Goal: Task Accomplishment & Management: Manage account settings

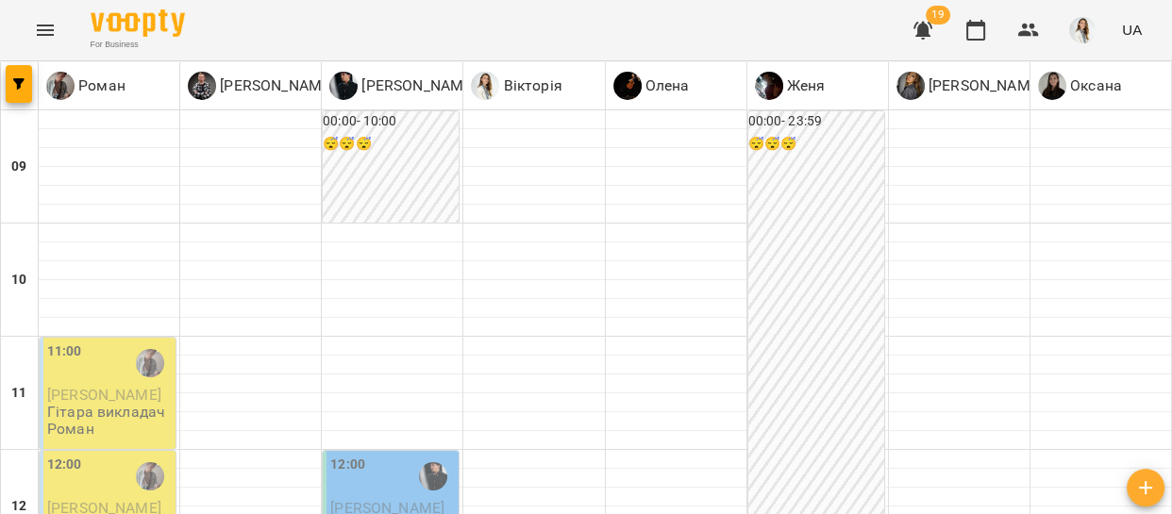
scroll to position [117, 0]
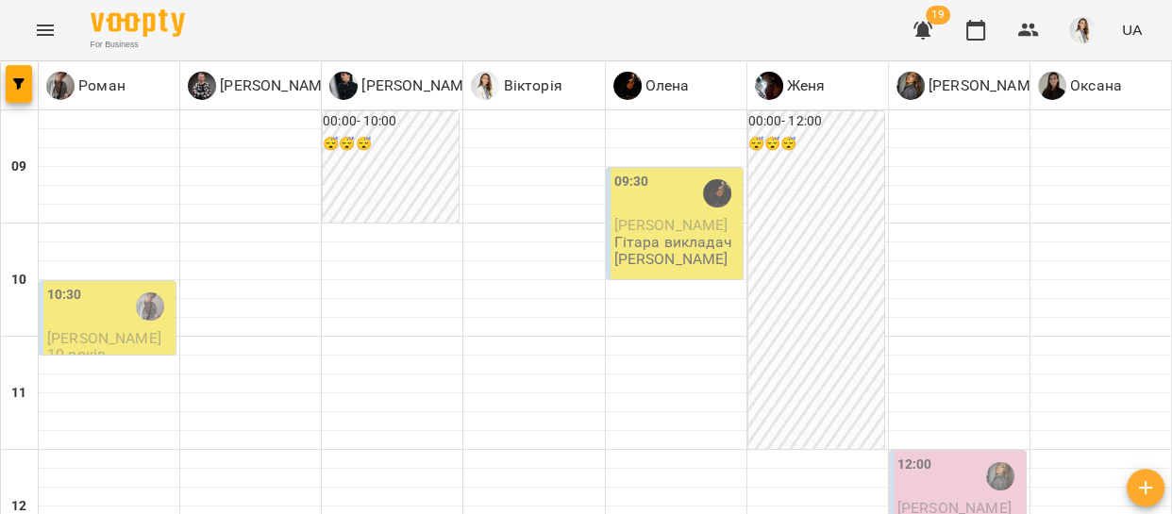
scroll to position [1193, 0]
click at [39, 30] on icon "Menu" at bounding box center [45, 30] width 17 height 11
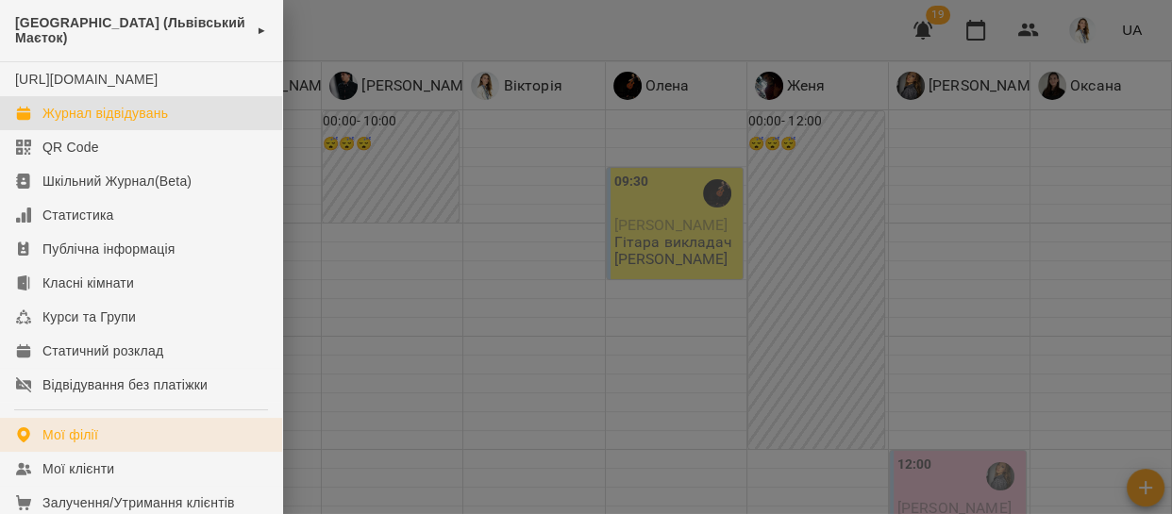
click at [94, 444] on div "Мої філії" at bounding box center [70, 434] width 56 height 19
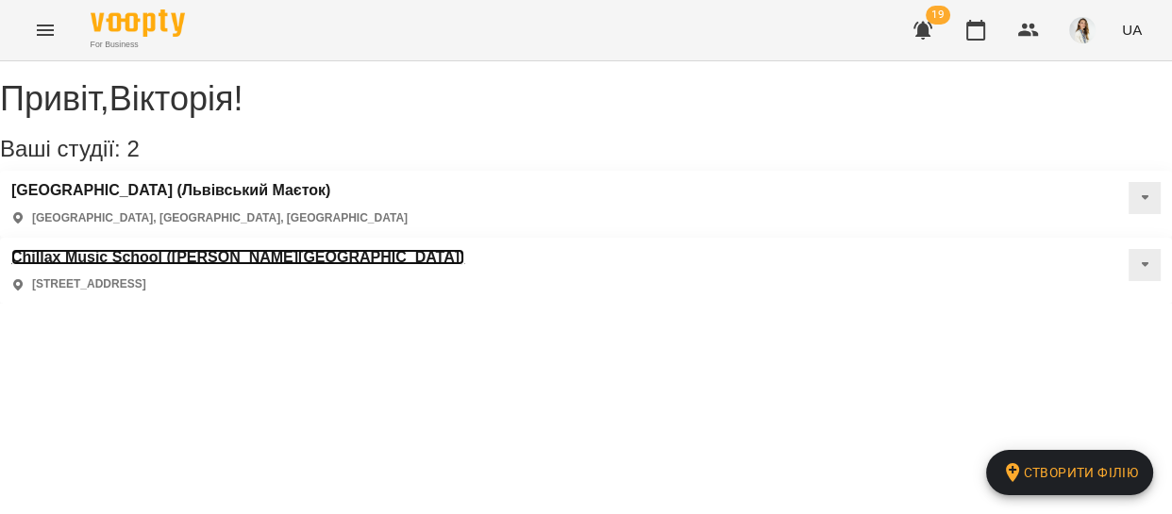
click at [464, 249] on h3 "Chillax Music School ([PERSON_NAME][GEOGRAPHIC_DATA])" at bounding box center [237, 257] width 453 height 17
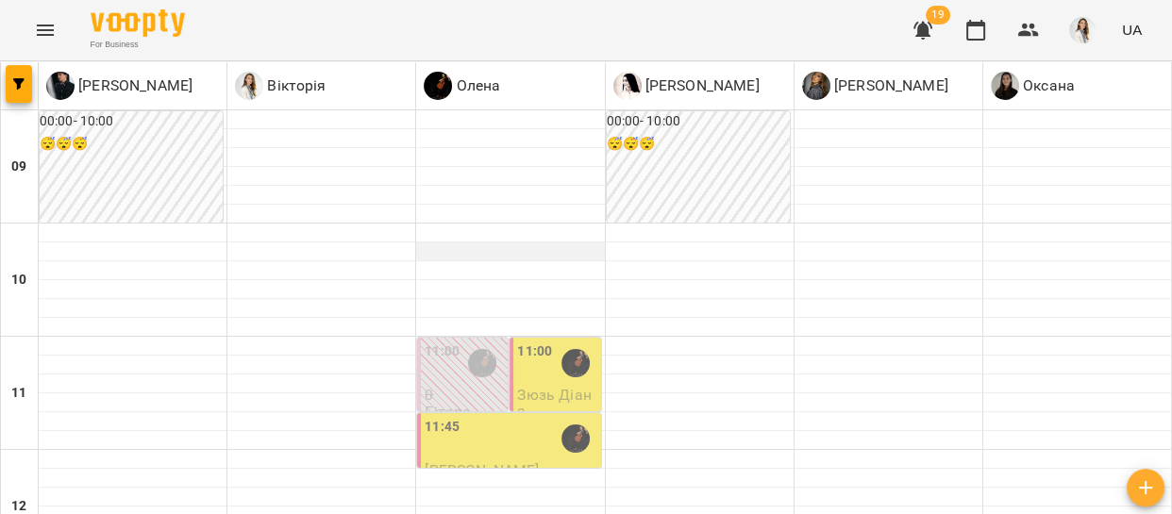
scroll to position [688, 0]
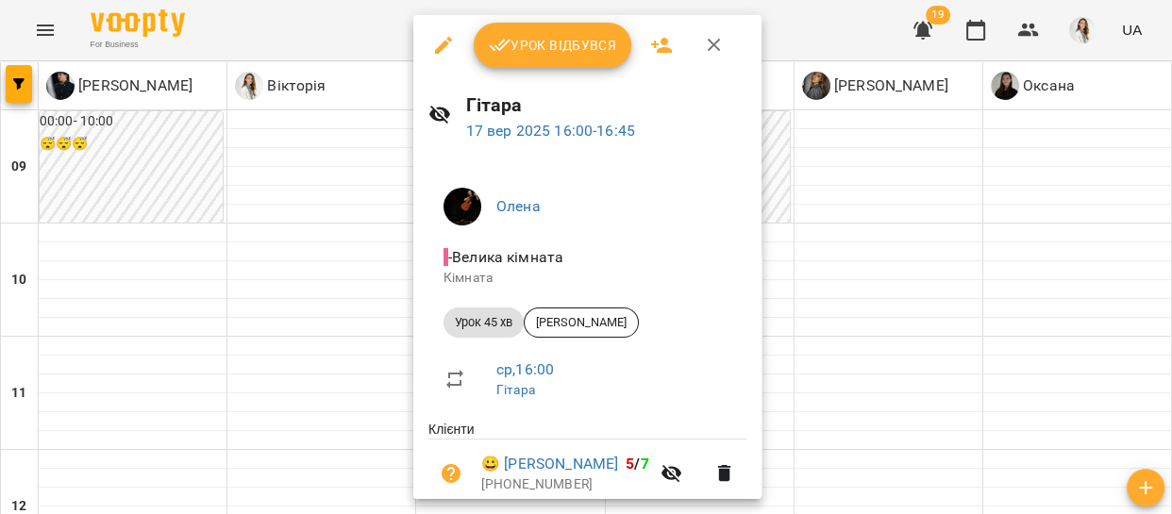
click at [330, 234] on div at bounding box center [586, 257] width 1172 height 514
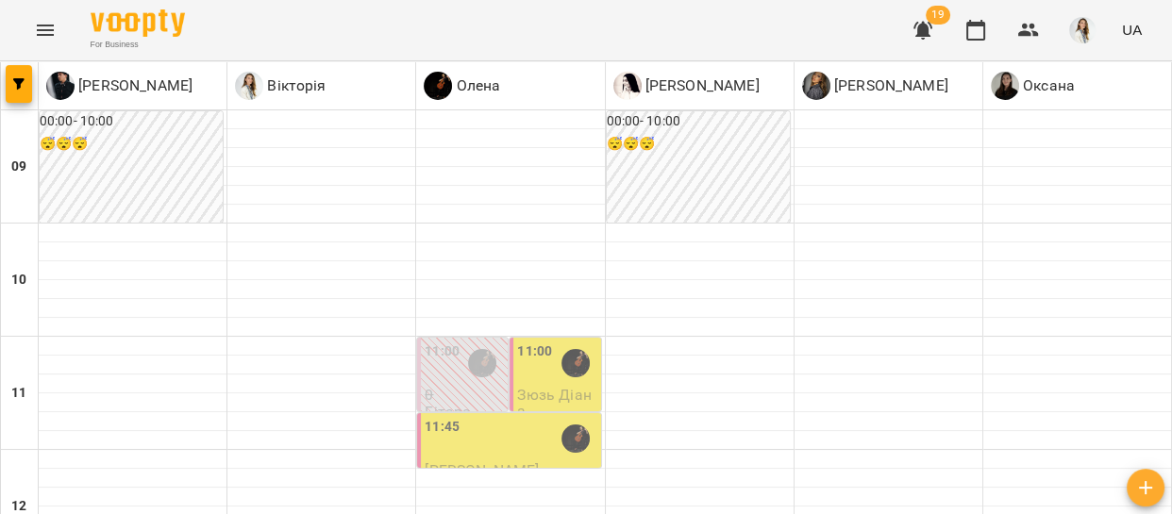
scroll to position [940, 0]
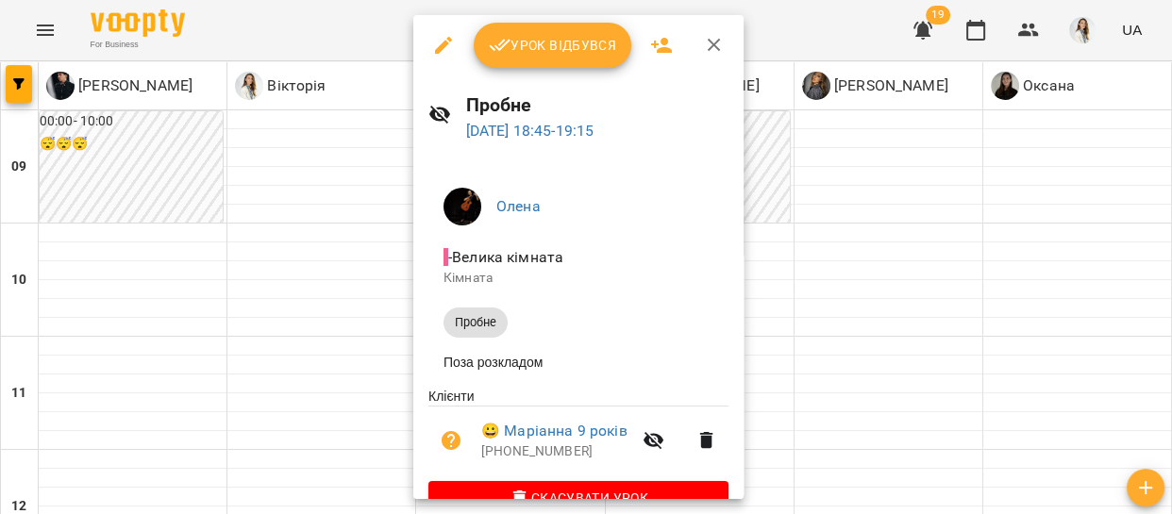
click at [360, 238] on div at bounding box center [586, 257] width 1172 height 514
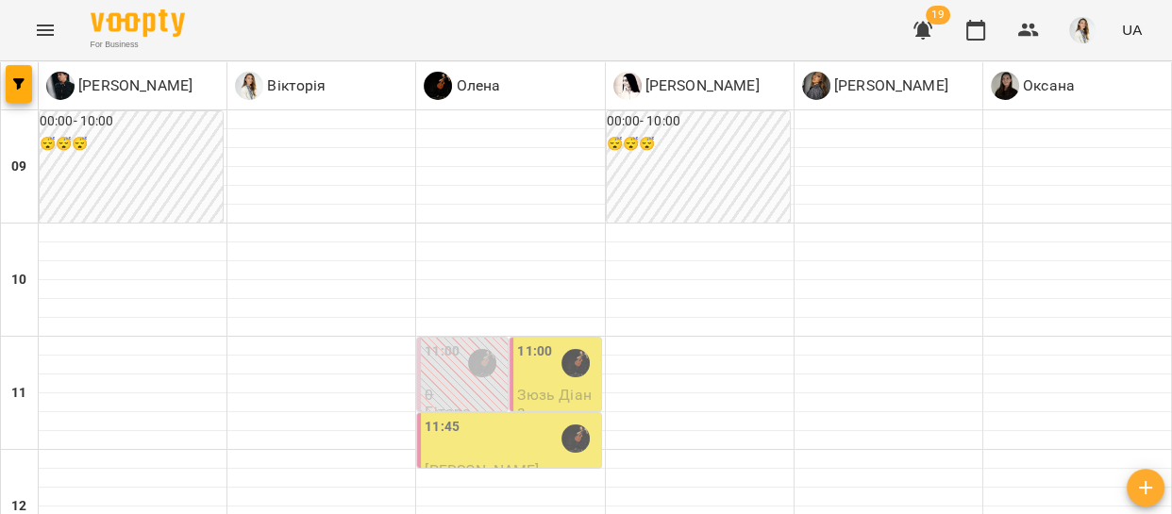
scroll to position [153, 0]
click at [496, 417] on div "11:45" at bounding box center [511, 438] width 172 height 43
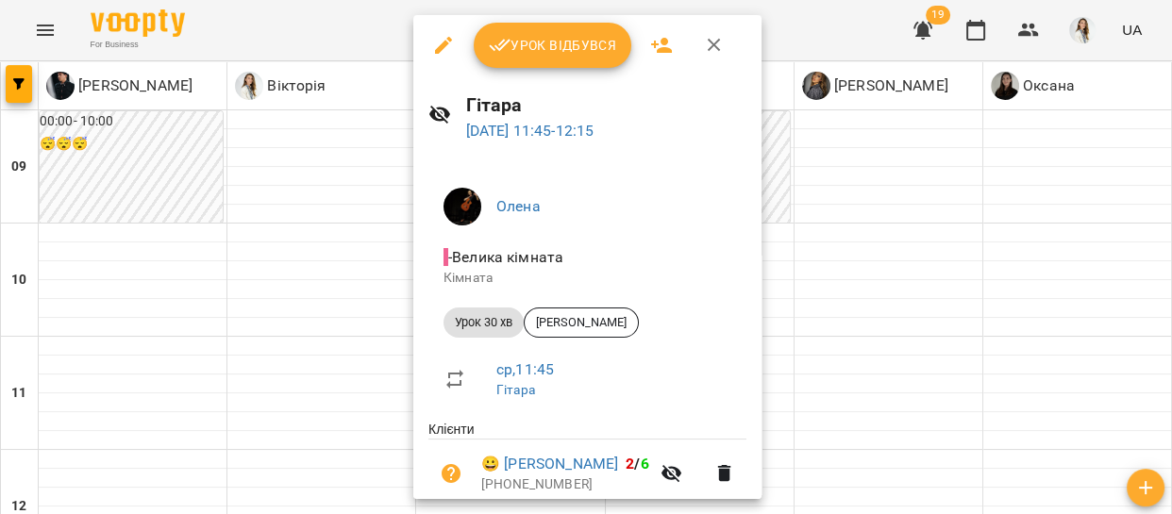
click at [360, 260] on div at bounding box center [586, 257] width 1172 height 514
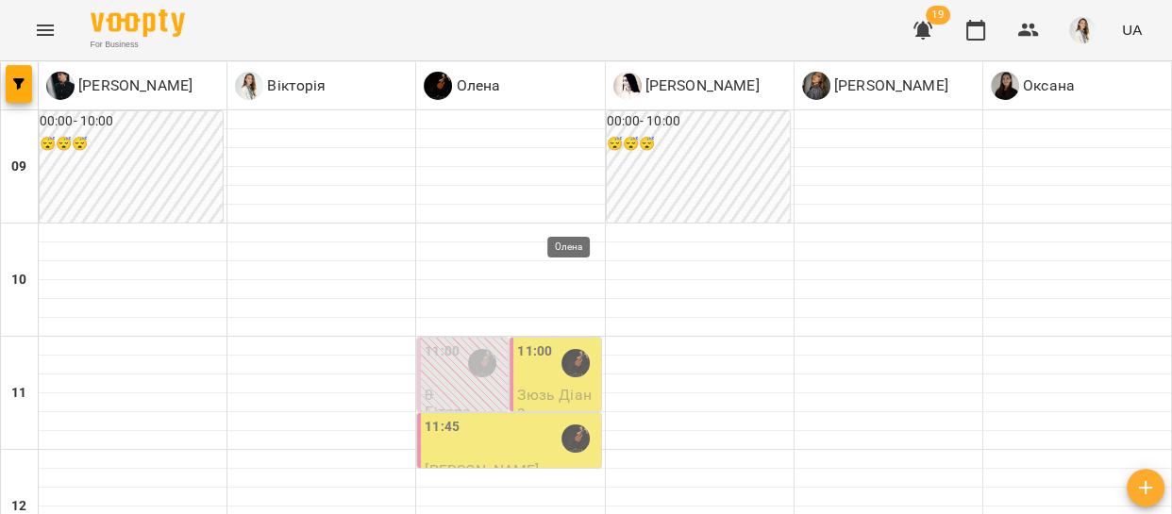
click at [561, 349] on img "Олена" at bounding box center [575, 363] width 28 height 28
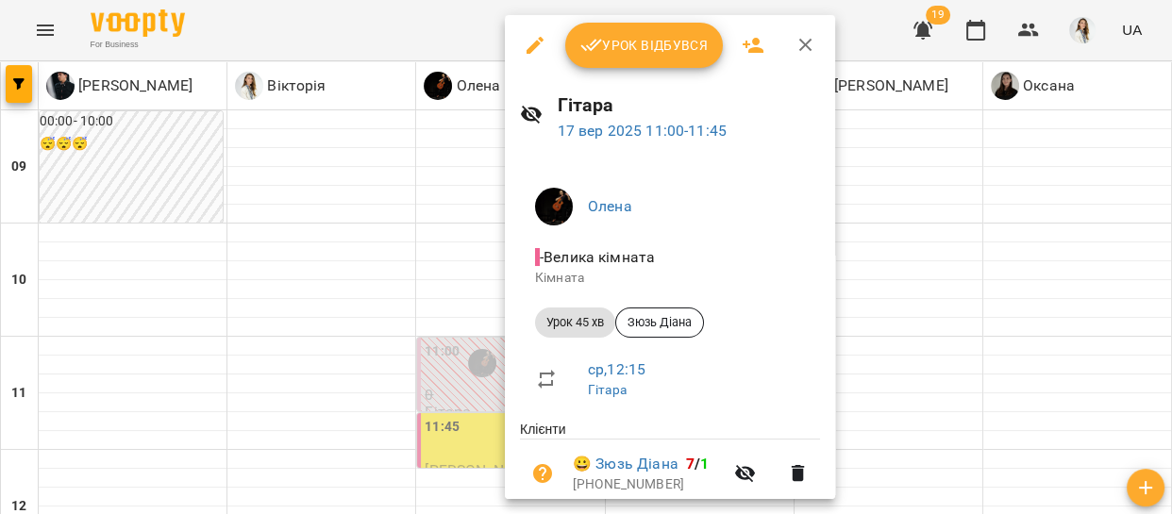
click at [365, 204] on div at bounding box center [586, 257] width 1172 height 514
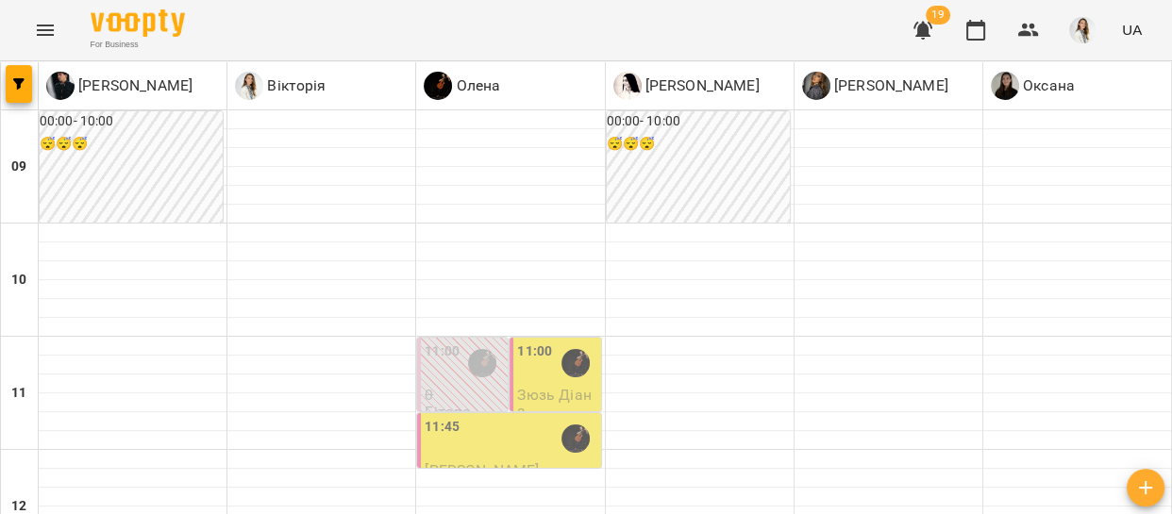
click at [52, 32] on icon "Menu" at bounding box center [45, 30] width 23 height 23
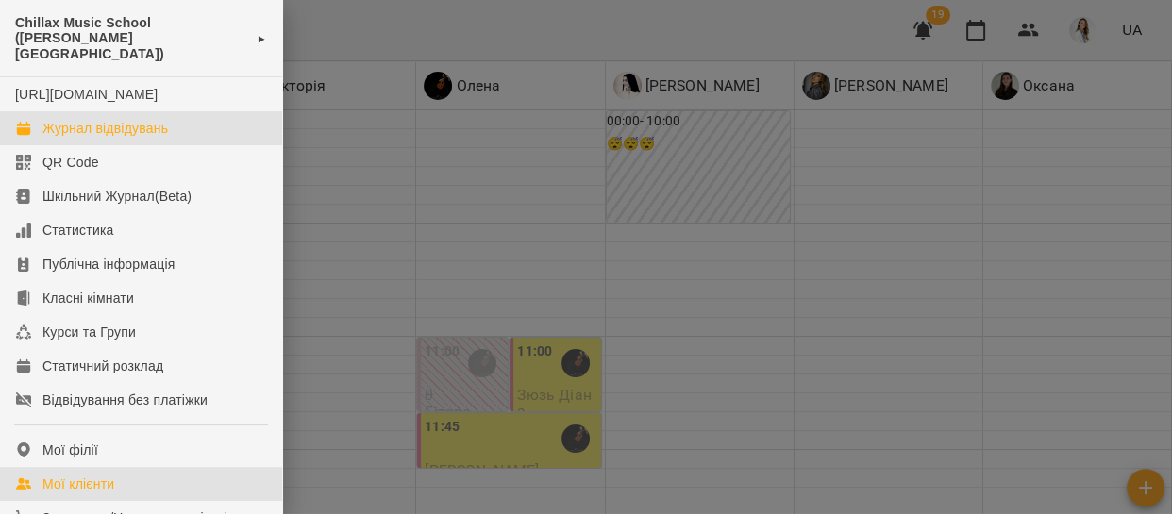
click at [104, 491] on div "Мої клієнти" at bounding box center [78, 484] width 72 height 19
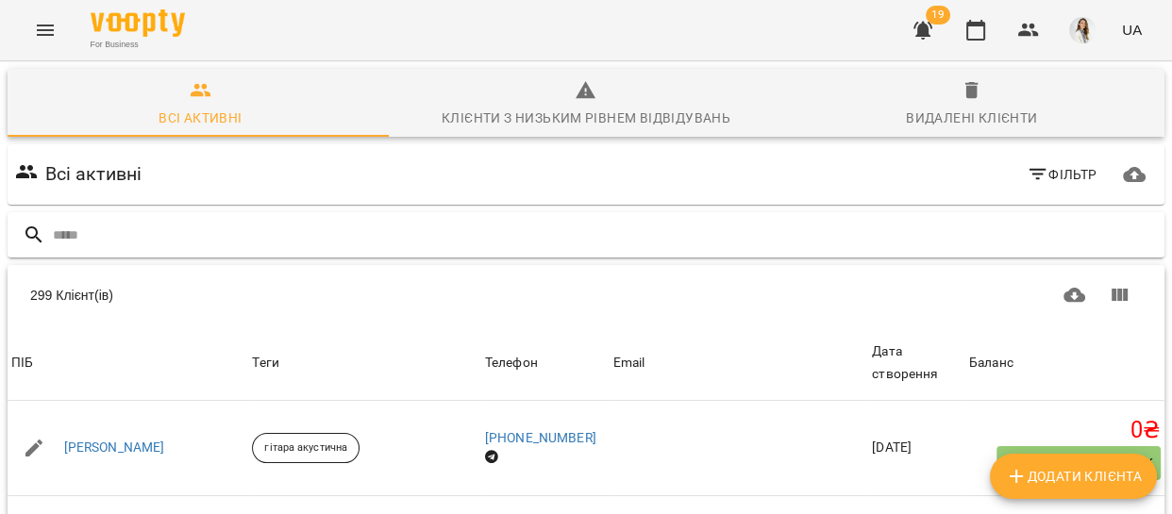
click at [53, 239] on input "text" at bounding box center [605, 235] width 1104 height 31
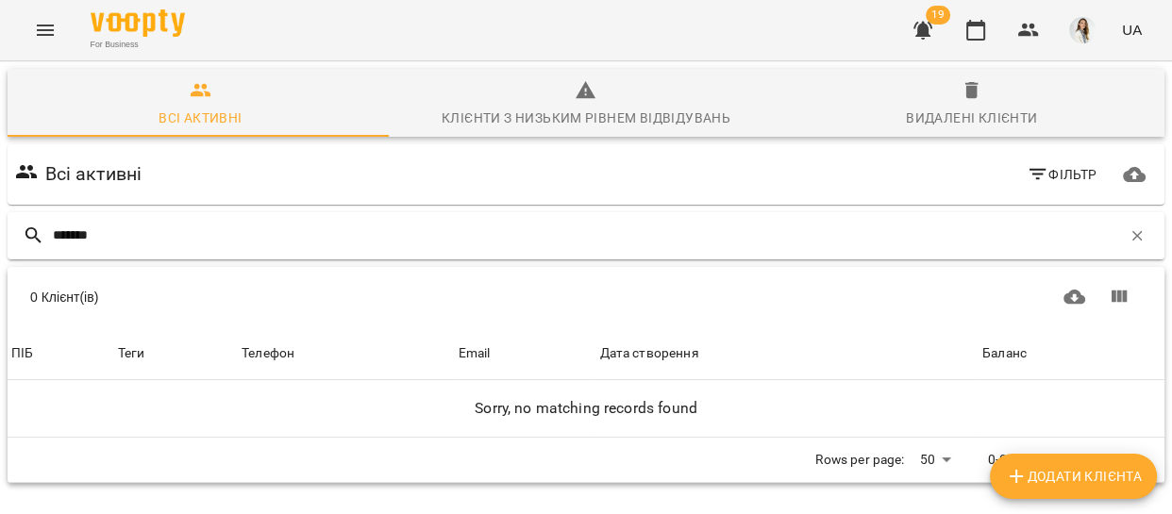
click at [76, 235] on input "*******" at bounding box center [587, 235] width 1068 height 31
click at [136, 249] on input "*******" at bounding box center [587, 235] width 1068 height 31
click at [81, 235] on input "*******" at bounding box center [587, 235] width 1068 height 31
click at [114, 222] on input "*******" at bounding box center [587, 235] width 1068 height 31
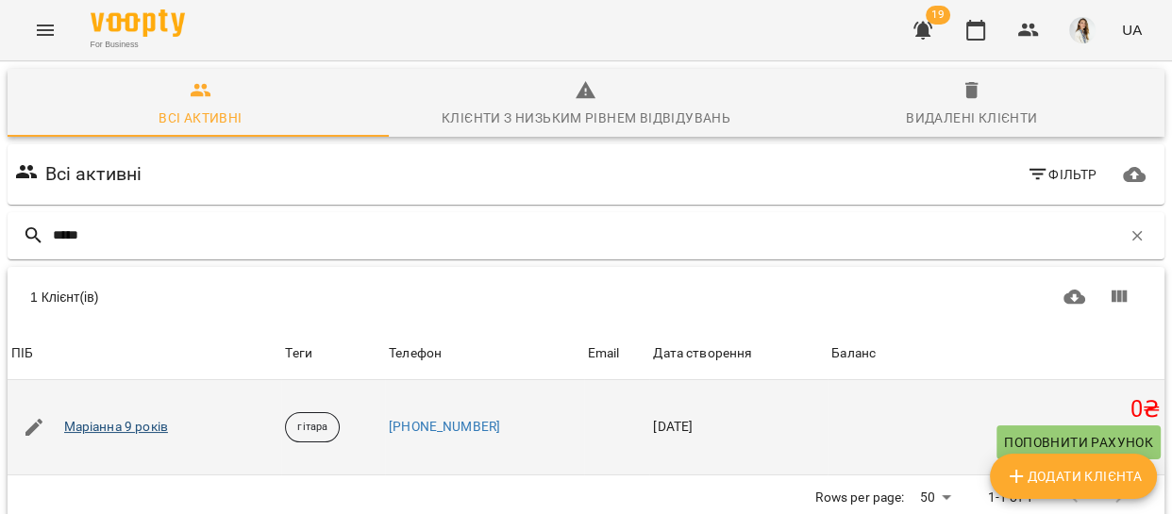
type input "*****"
click at [112, 429] on link "Маріанна 9 років" at bounding box center [116, 427] width 104 height 19
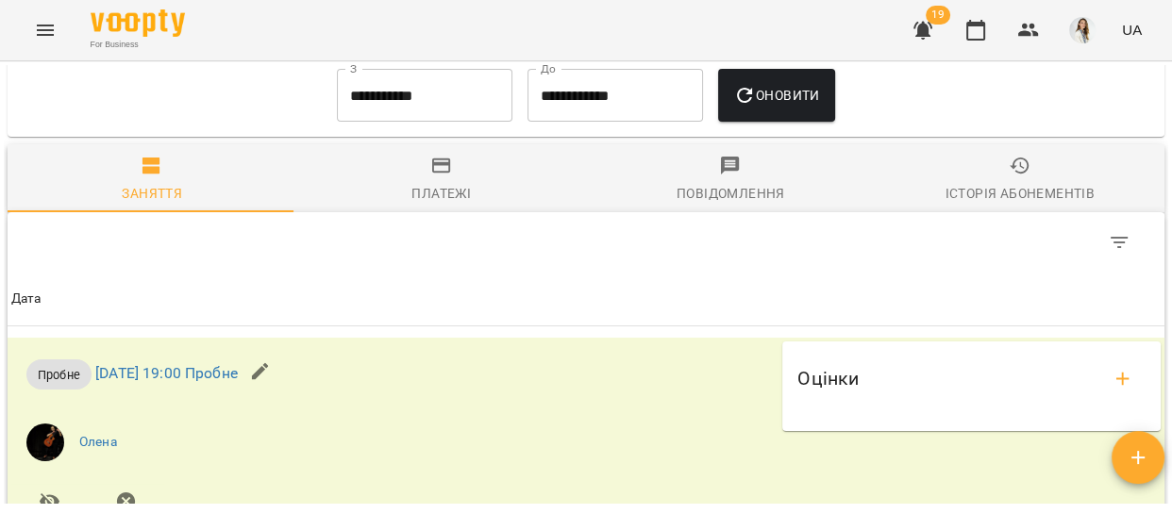
scroll to position [1031, 0]
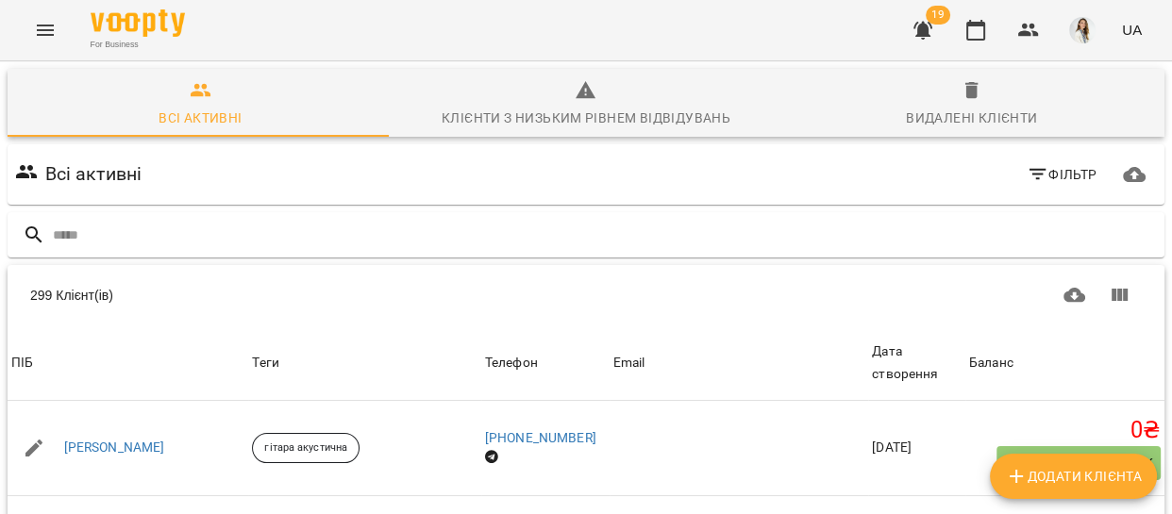
click at [738, 117] on span "Клієнти з низьким рівнем відвідувань" at bounding box center [586, 104] width 363 height 51
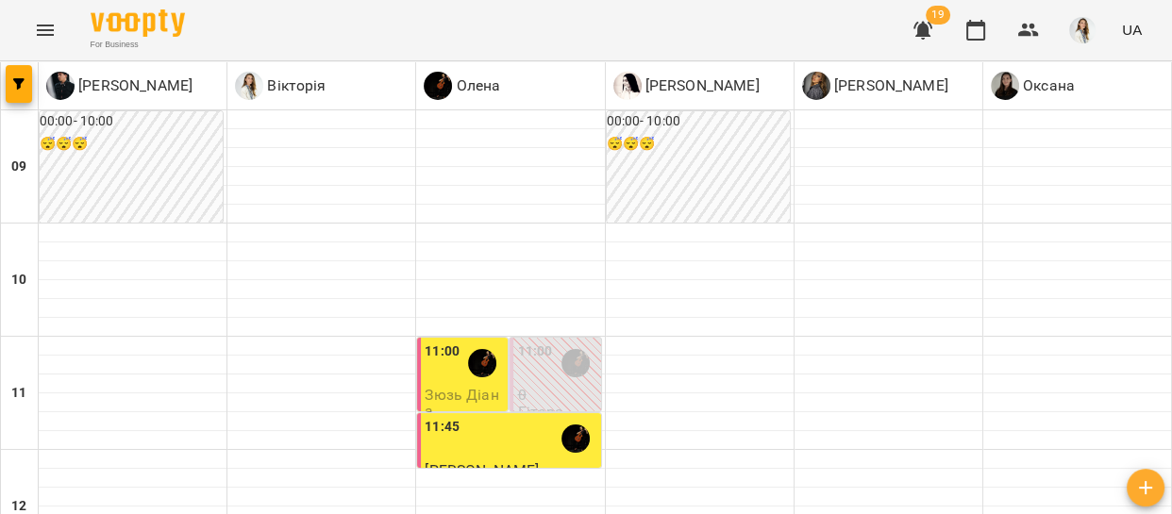
click at [45, 27] on icon "Menu" at bounding box center [45, 30] width 23 height 23
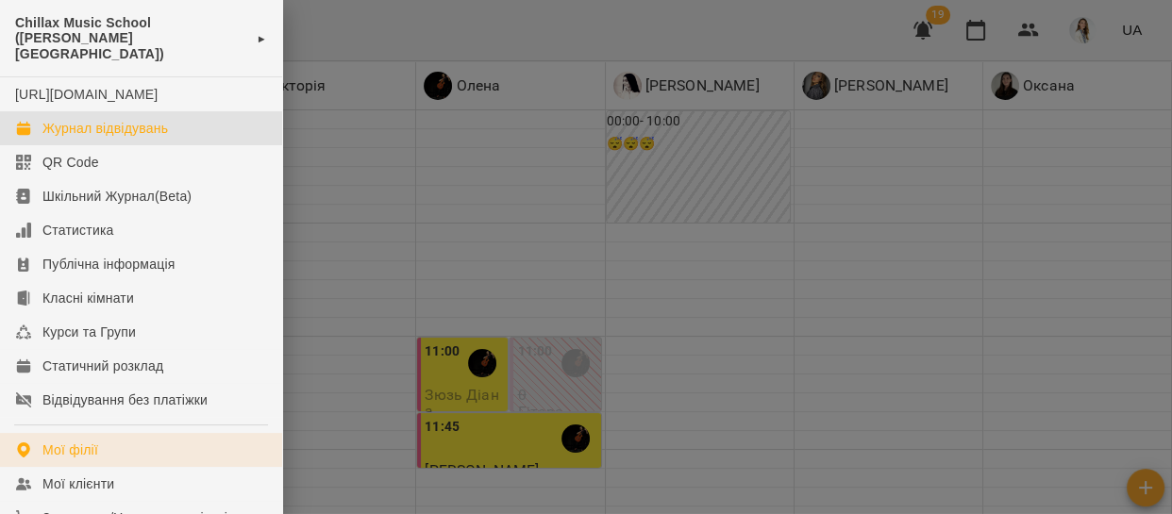
click at [126, 458] on link "Мої філії" at bounding box center [141, 450] width 282 height 34
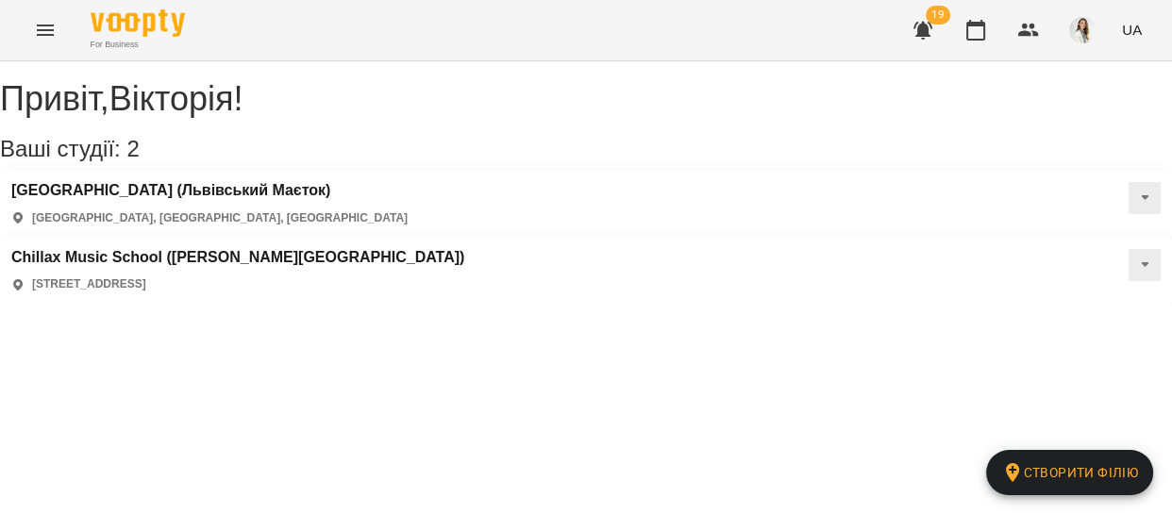
click at [202, 196] on div "[GEOGRAPHIC_DATA] ([GEOGRAPHIC_DATA]) [GEOGRAPHIC_DATA], [GEOGRAPHIC_DATA], [GE…" at bounding box center [586, 204] width 1172 height 67
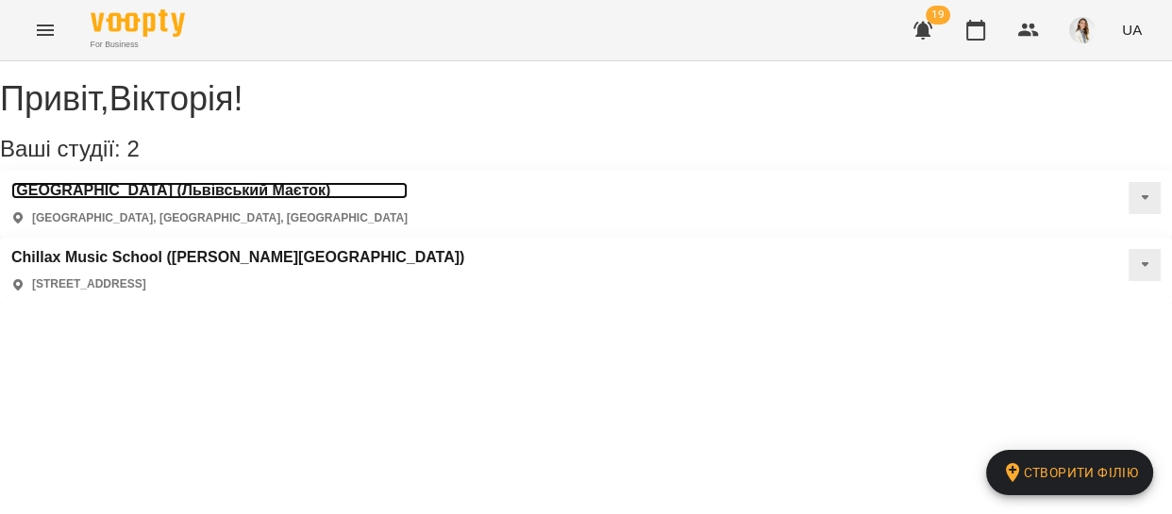
click at [210, 199] on h3 "[GEOGRAPHIC_DATA] (Львівський Маєток)" at bounding box center [209, 190] width 396 height 17
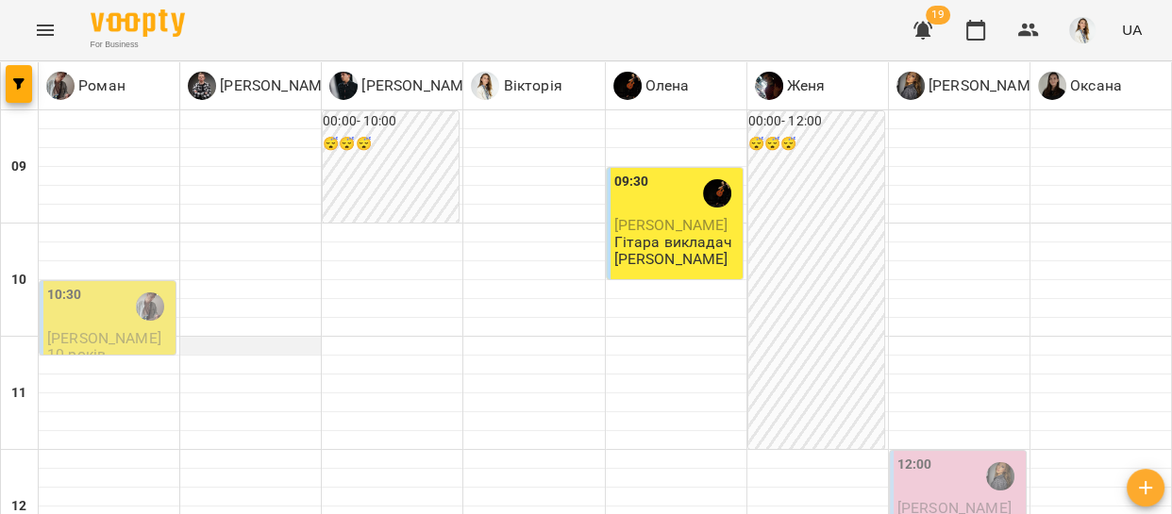
scroll to position [817, 0]
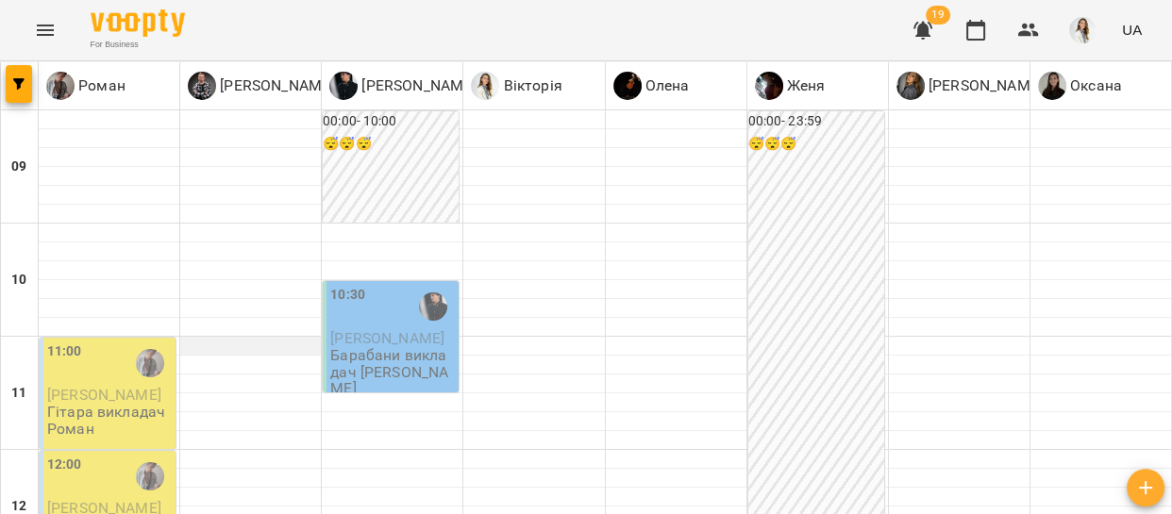
scroll to position [1041, 0]
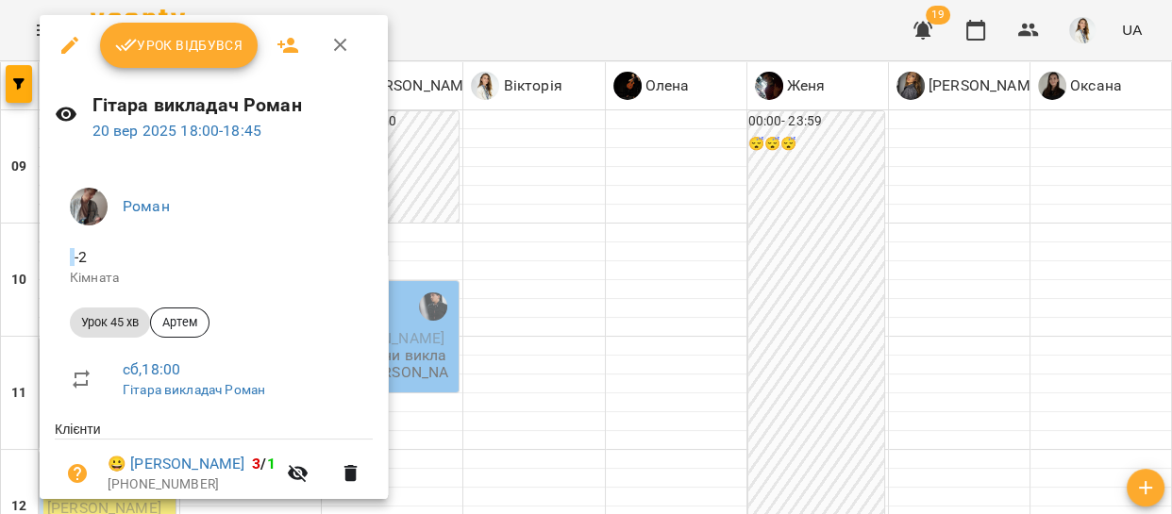
click at [392, 242] on div at bounding box center [586, 257] width 1172 height 514
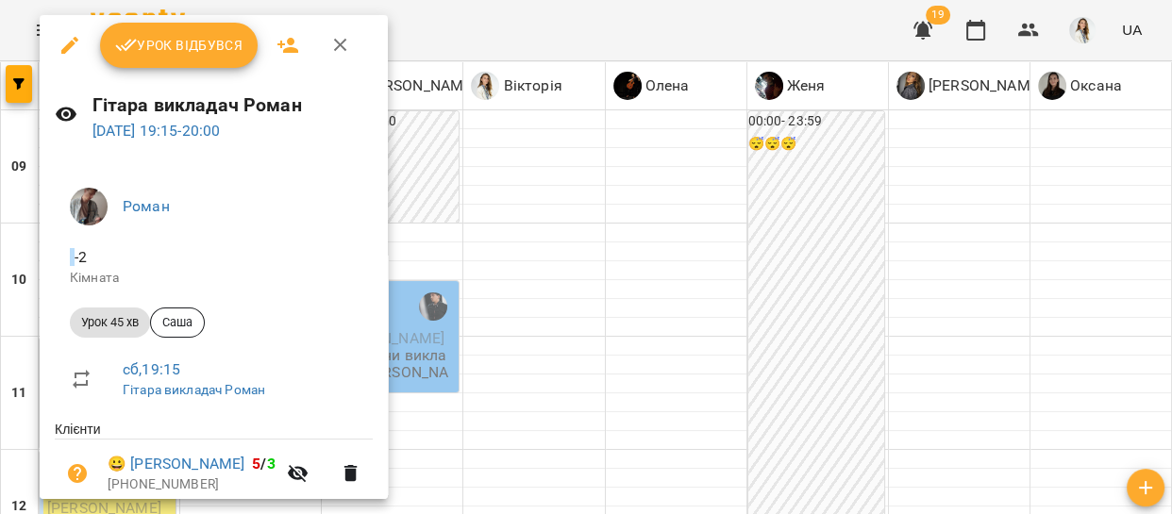
click at [514, 259] on div at bounding box center [586, 257] width 1172 height 514
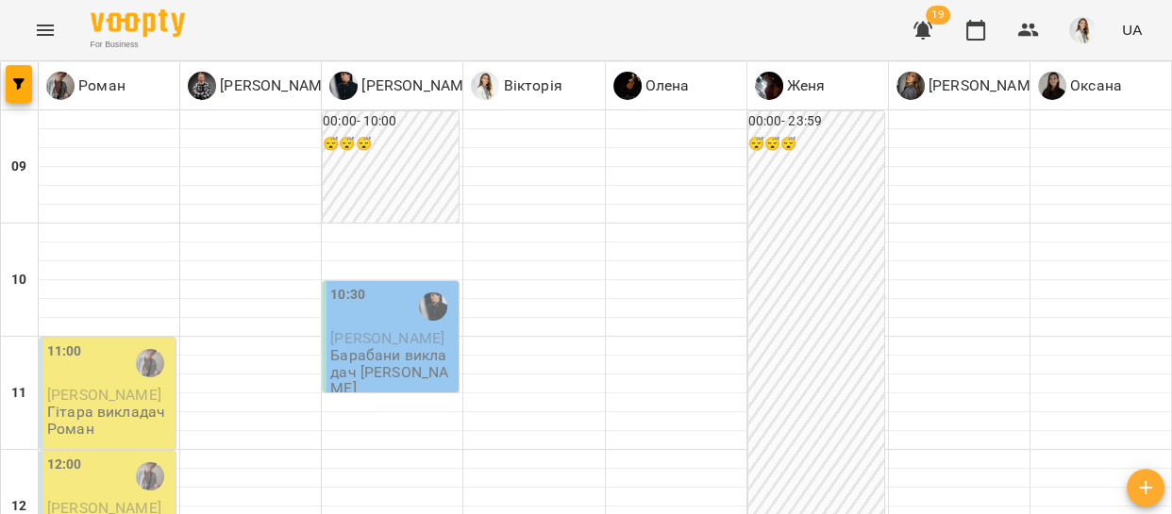
scroll to position [953, 0]
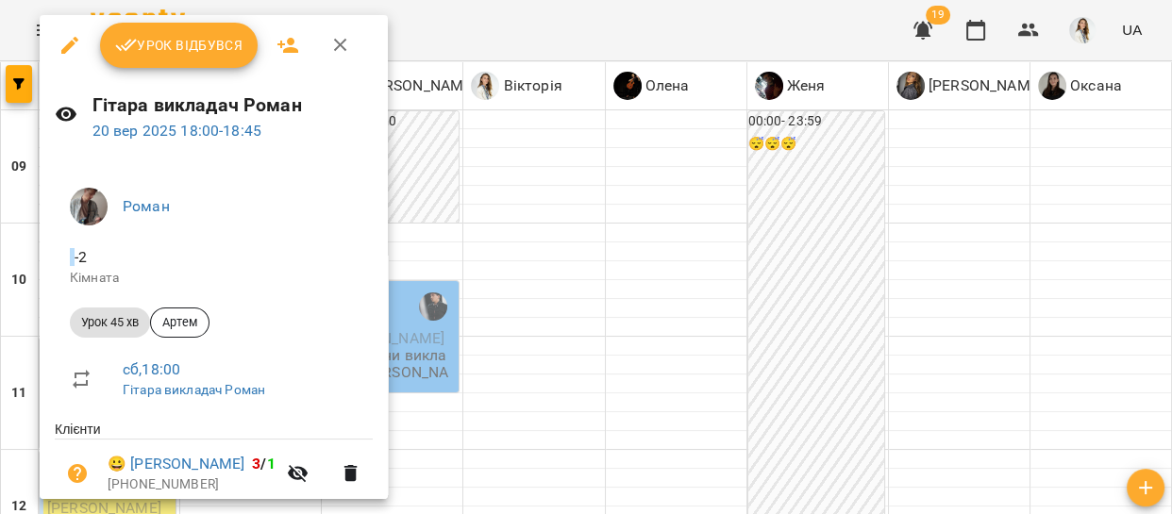
click at [381, 318] on div at bounding box center [586, 257] width 1172 height 514
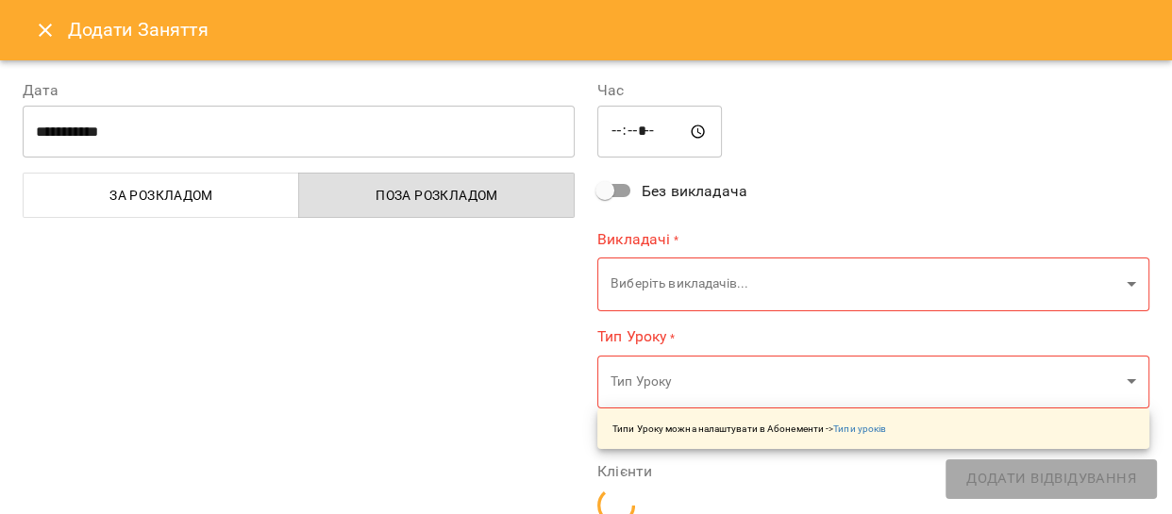
type input "**********"
type input "**"
type input "**********"
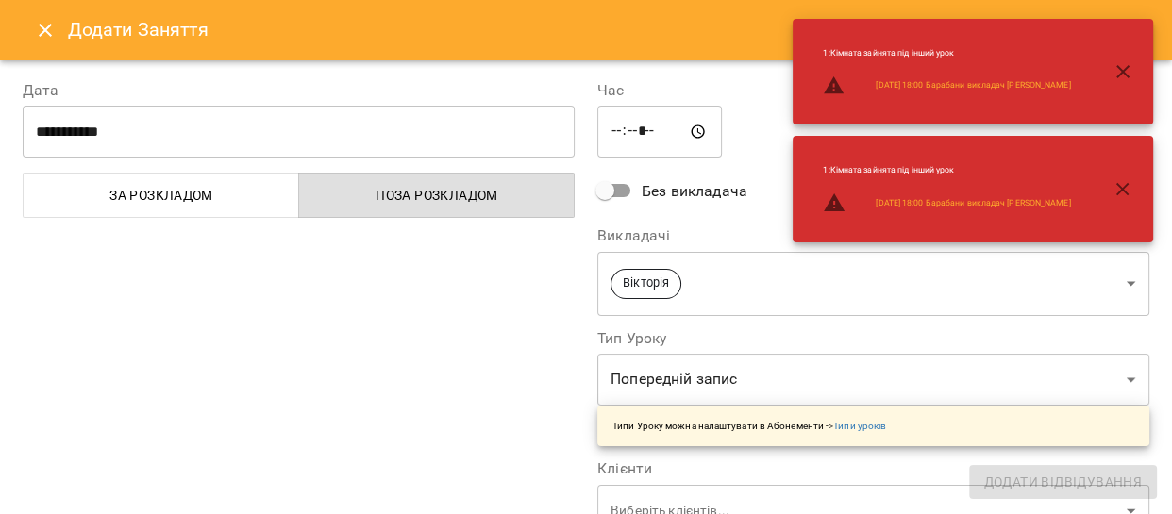
click at [36, 18] on button "Close" at bounding box center [45, 30] width 45 height 45
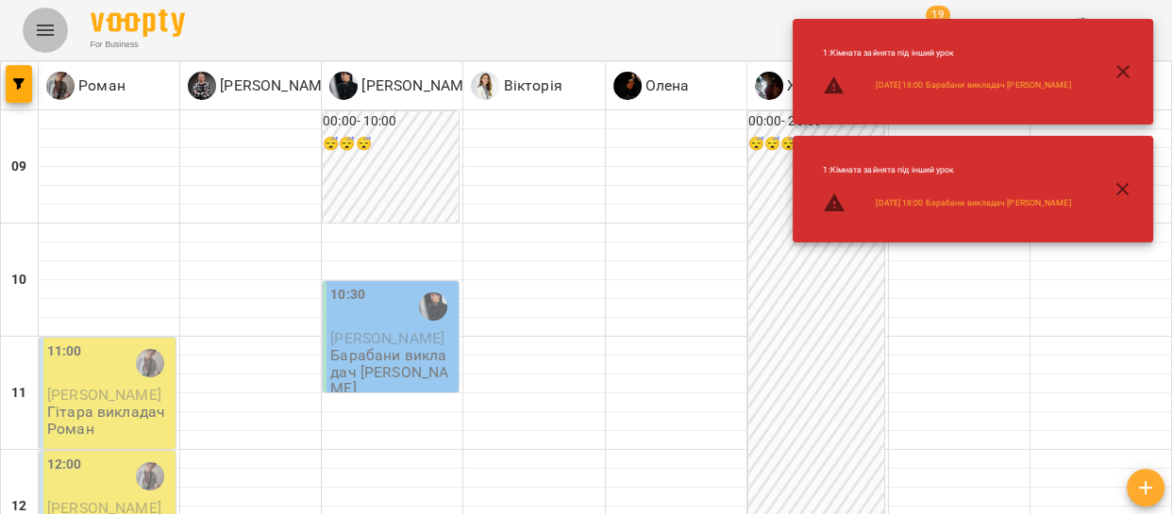
click at [36, 18] on button "Menu" at bounding box center [45, 30] width 45 height 45
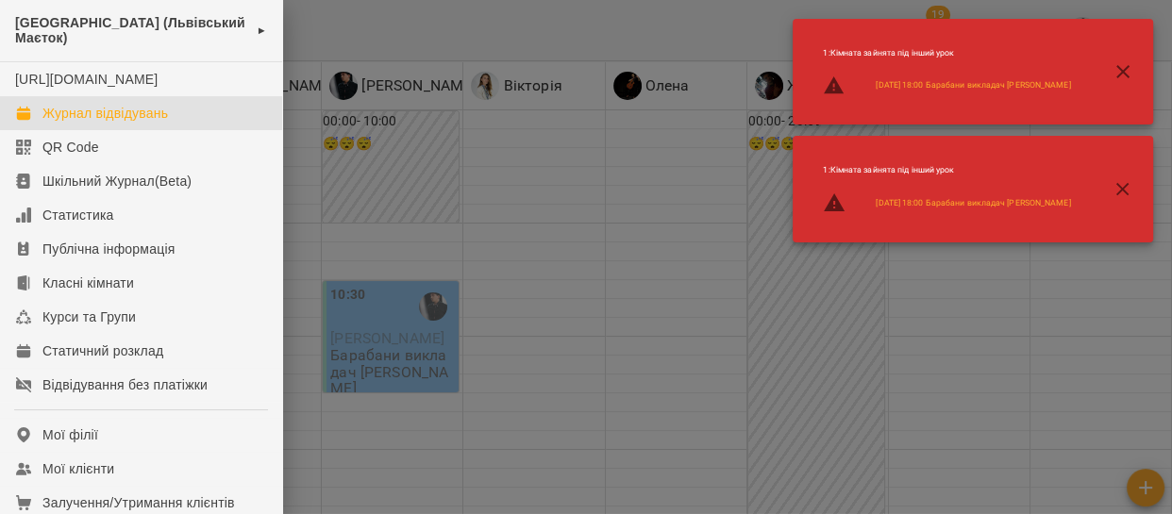
click at [442, 412] on div at bounding box center [586, 257] width 1172 height 514
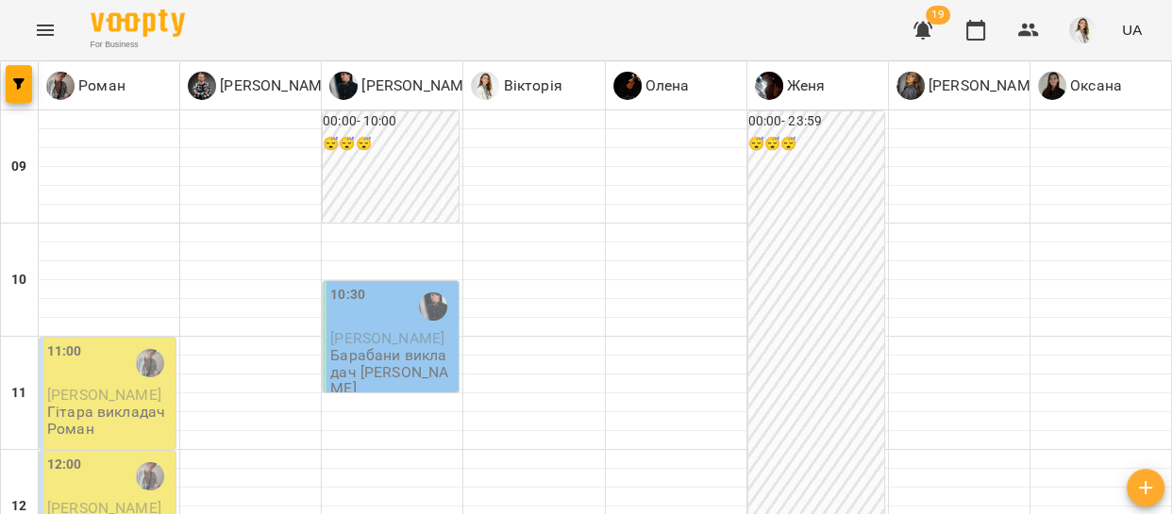
type input "**********"
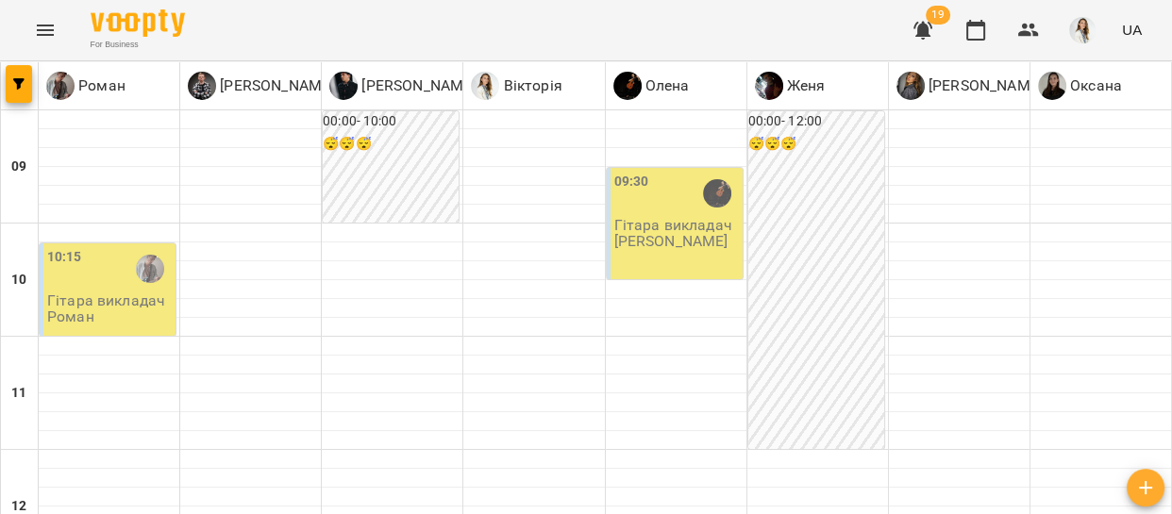
scroll to position [988, 0]
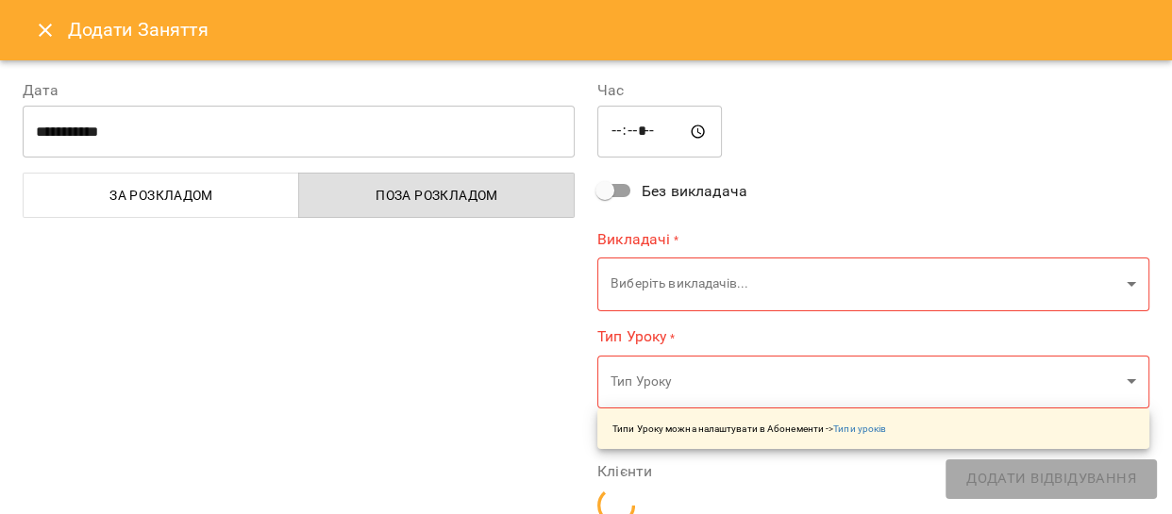
type input "**********"
type input "**"
type input "**********"
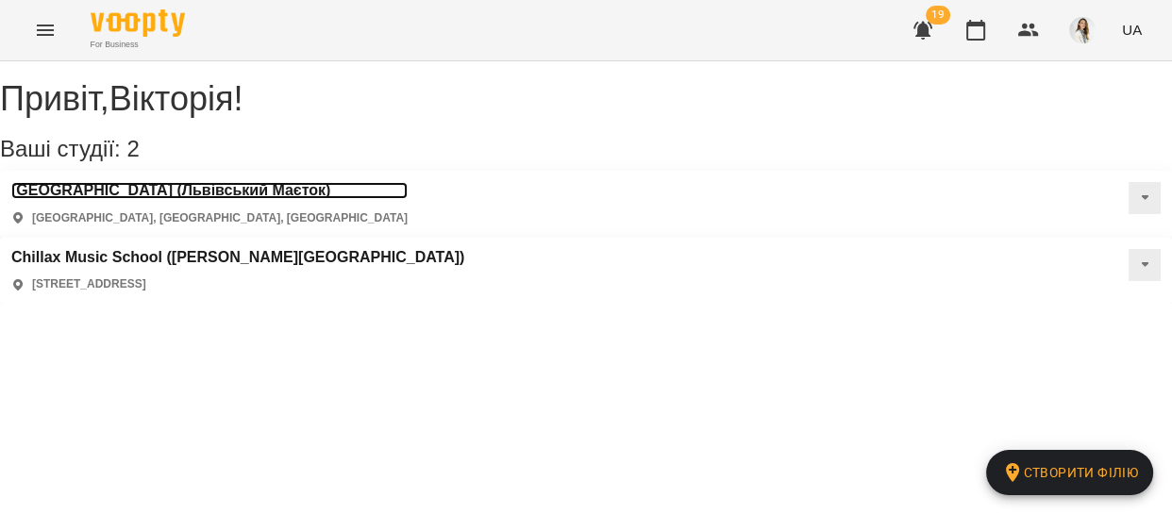
click at [215, 199] on h3 "[GEOGRAPHIC_DATA] (Львівський Маєток)" at bounding box center [209, 190] width 396 height 17
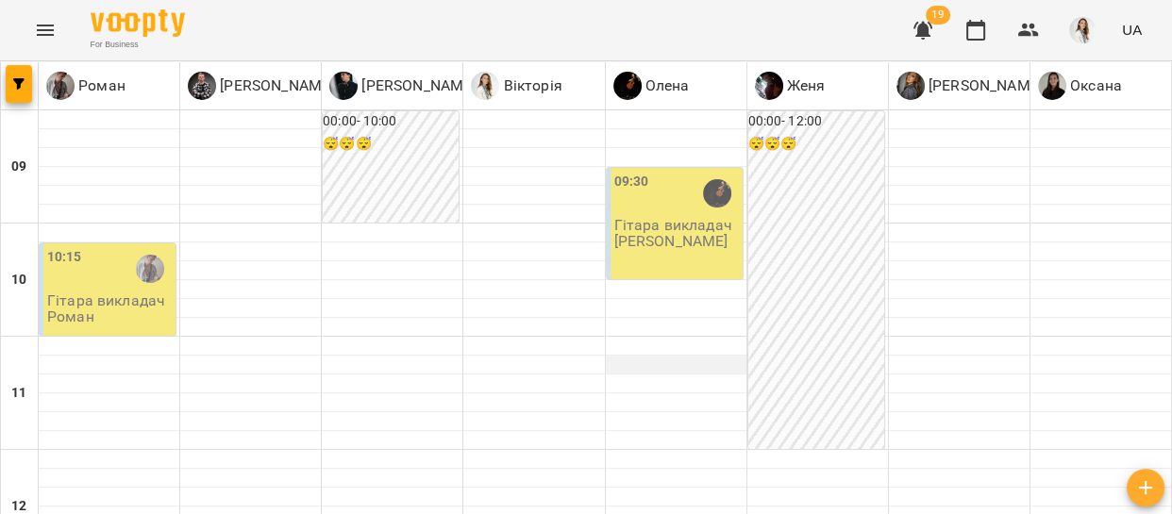
scroll to position [830, 0]
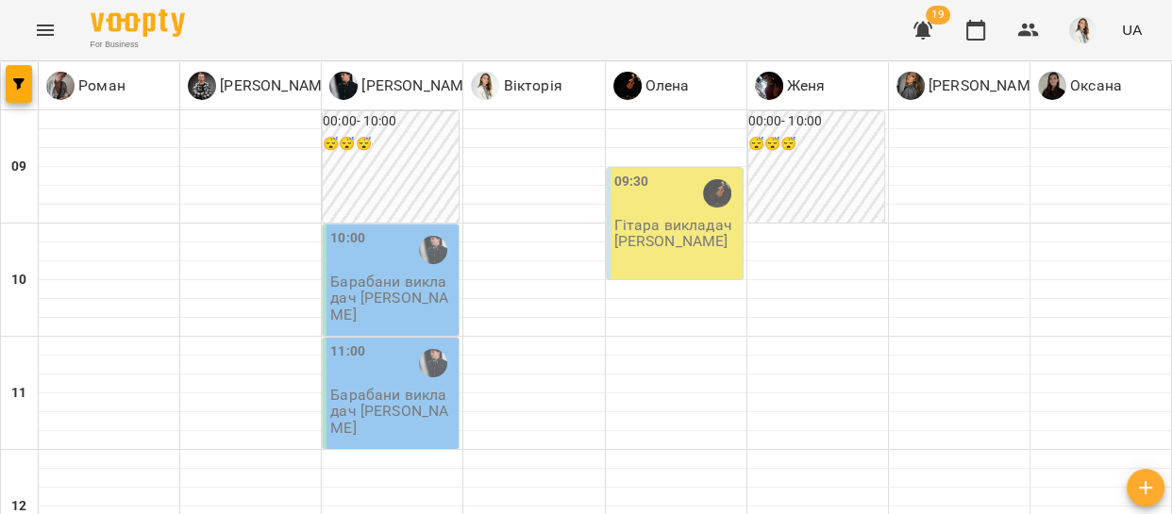
scroll to position [858, 0]
click at [51, 30] on icon "Menu" at bounding box center [45, 30] width 17 height 11
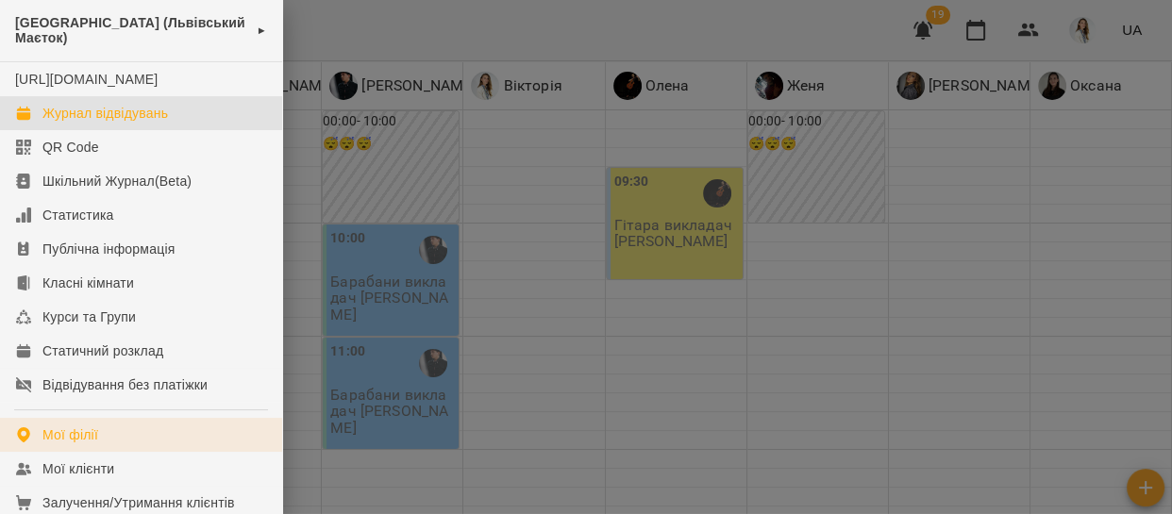
click at [98, 445] on link "Мої філії" at bounding box center [141, 435] width 282 height 34
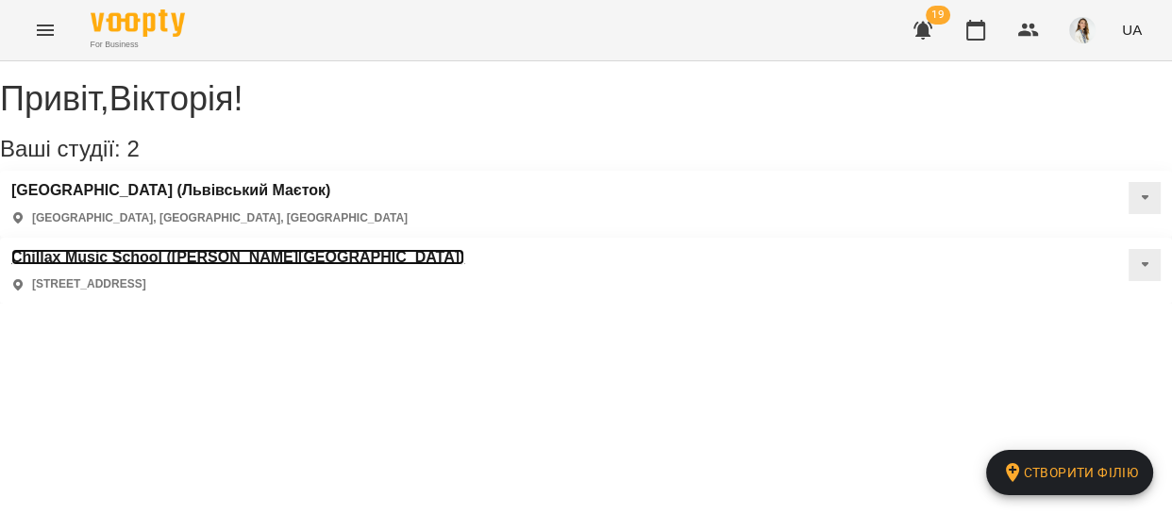
click at [464, 249] on h3 "Chillax Music School ([PERSON_NAME][GEOGRAPHIC_DATA])" at bounding box center [237, 257] width 453 height 17
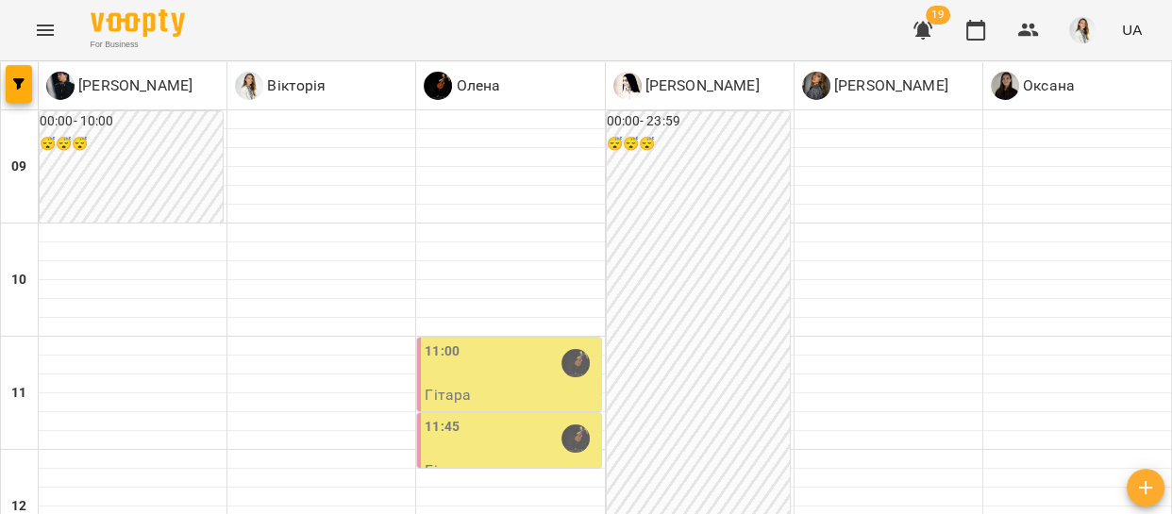
scroll to position [914, 0]
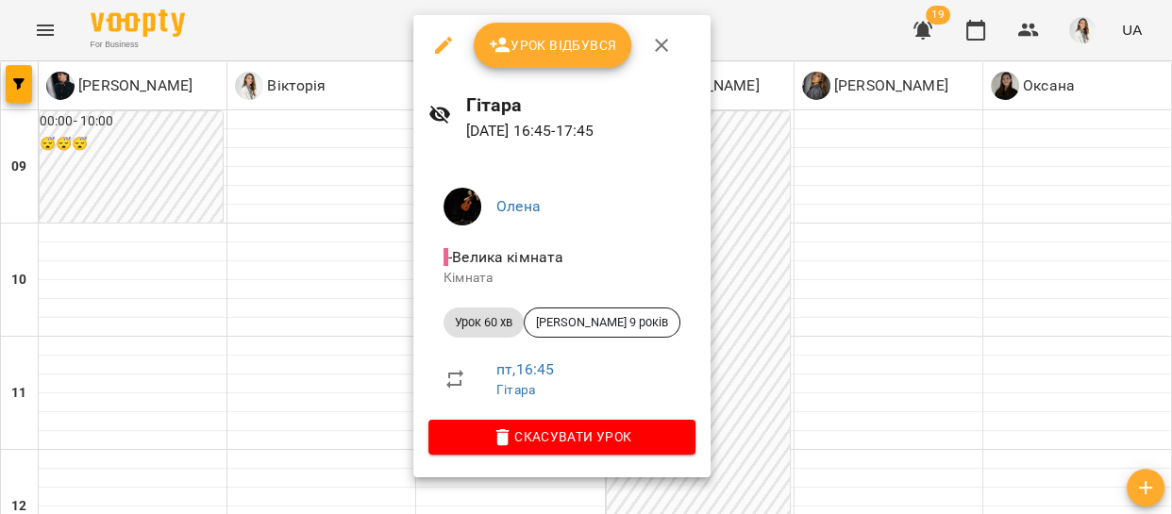
click at [334, 208] on div at bounding box center [586, 257] width 1172 height 514
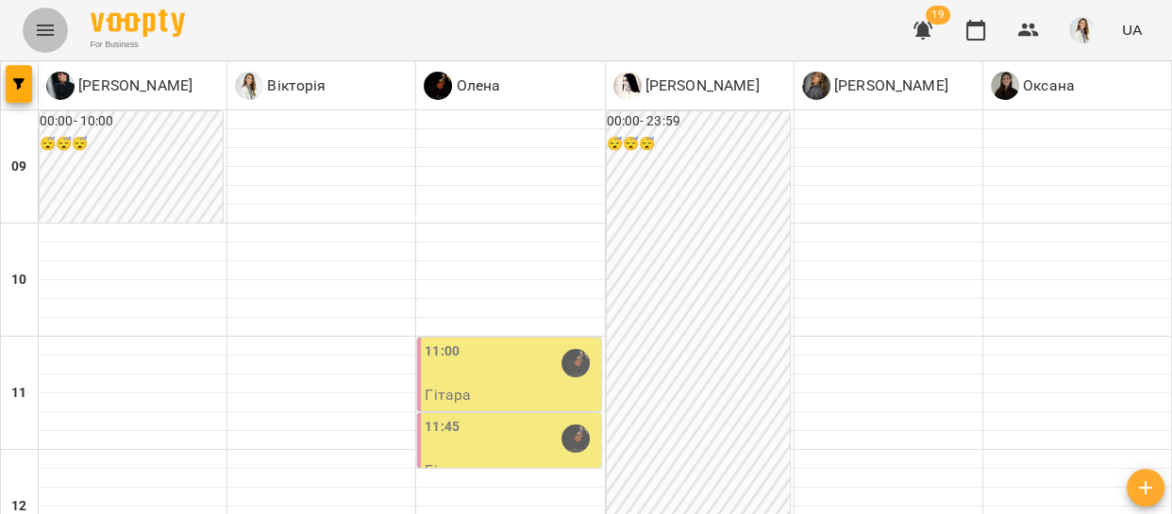
click at [49, 21] on icon "Menu" at bounding box center [45, 30] width 23 height 23
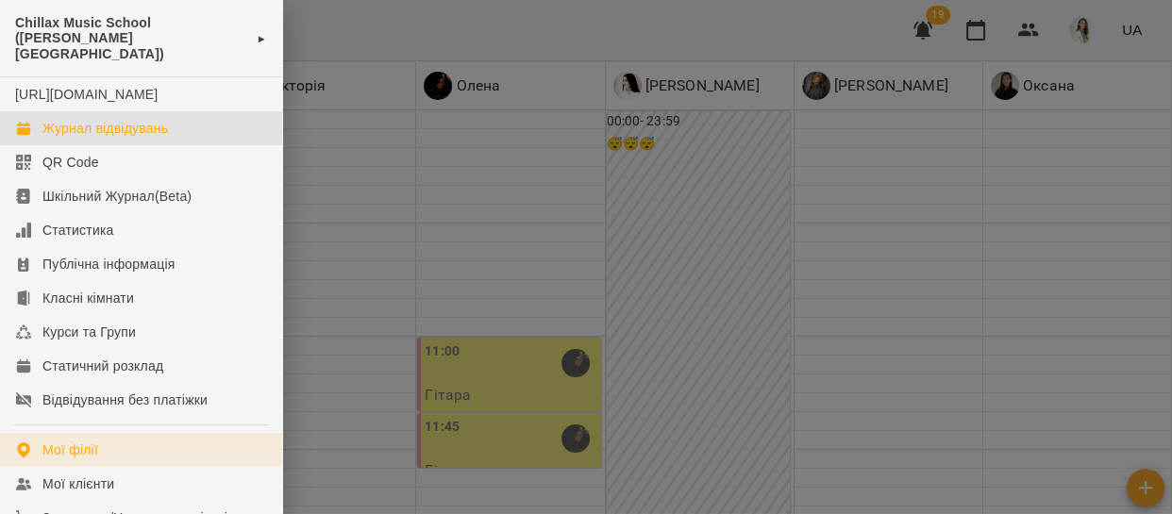
click at [66, 459] on div "Мої філії" at bounding box center [70, 450] width 56 height 19
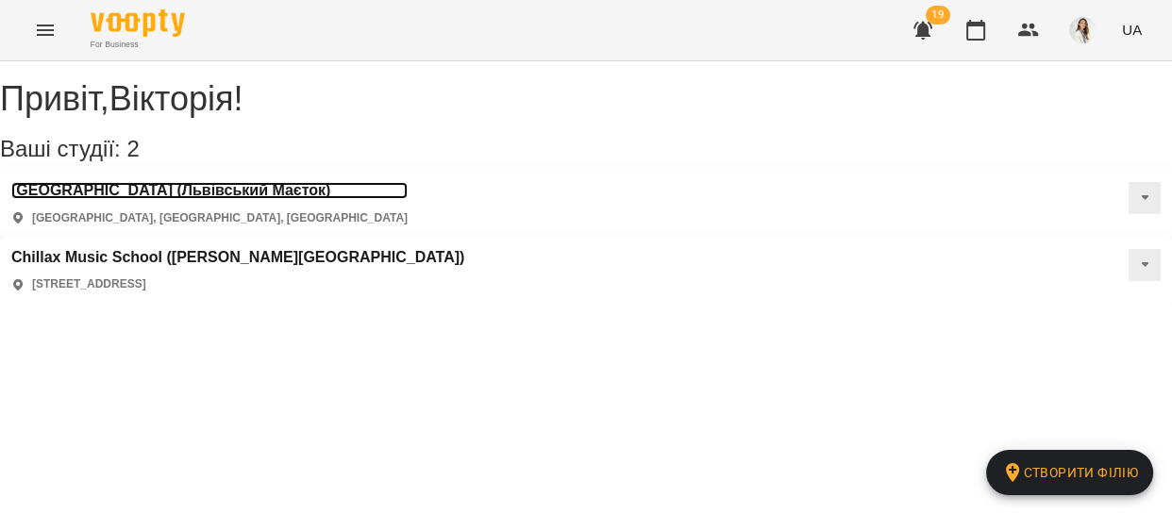
click at [172, 199] on h3 "[GEOGRAPHIC_DATA] (Львівський Маєток)" at bounding box center [209, 190] width 396 height 17
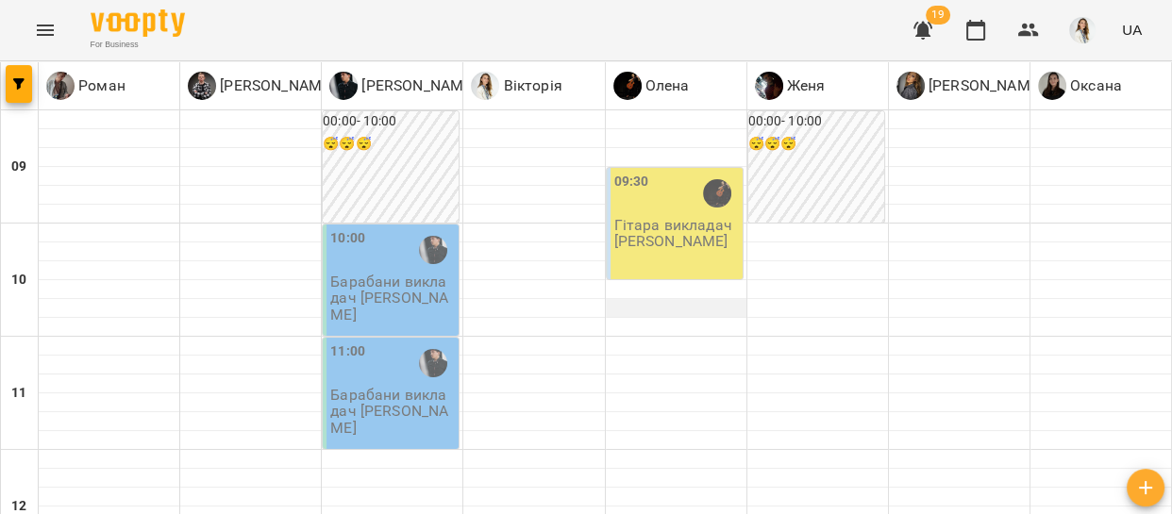
scroll to position [829, 0]
click at [40, 37] on icon "Menu" at bounding box center [45, 30] width 23 height 23
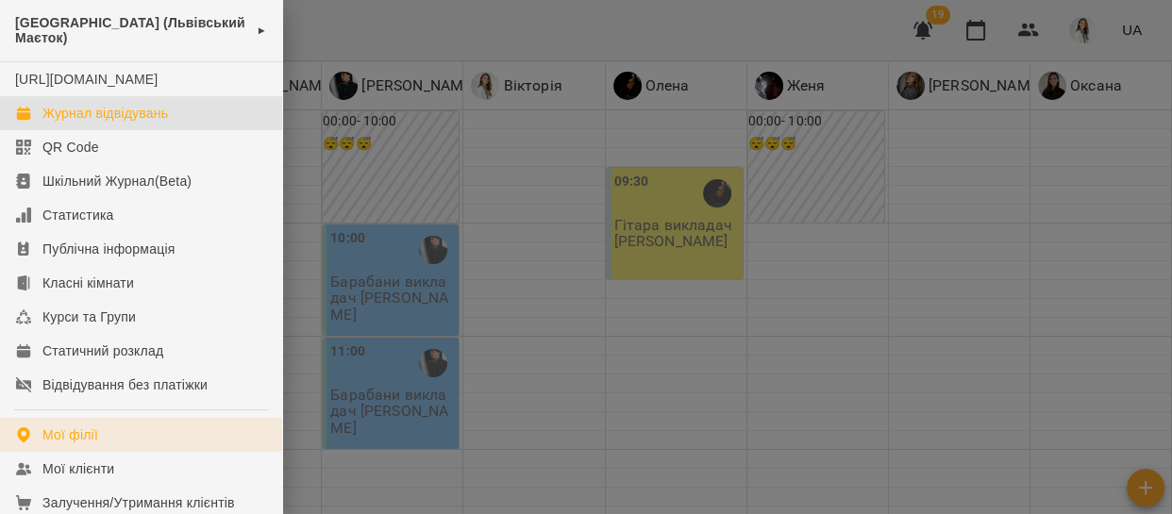
click at [114, 452] on link "Мої філії" at bounding box center [141, 435] width 282 height 34
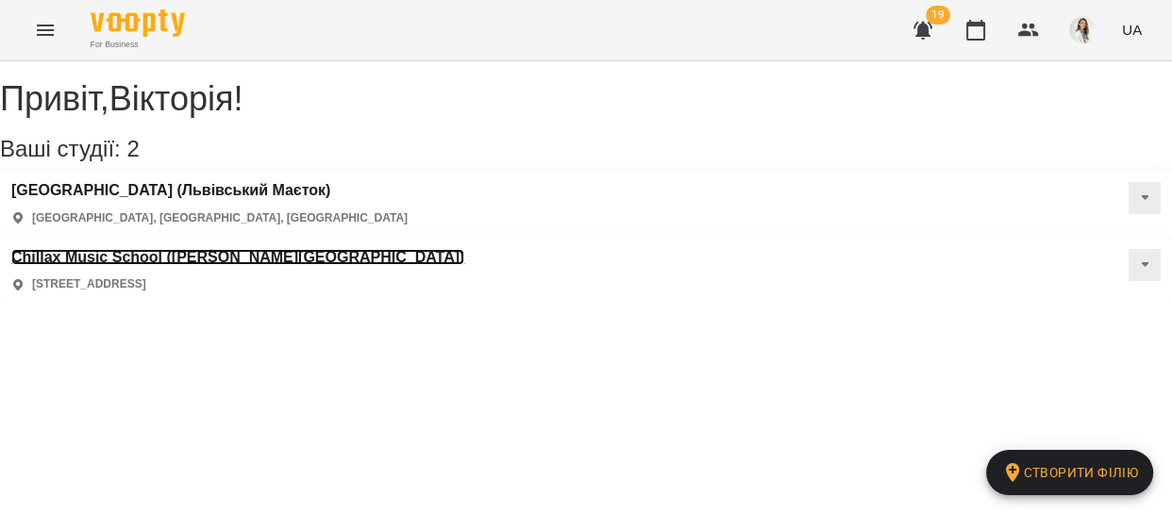
click at [464, 249] on h3 "Chillax Music School ([PERSON_NAME][GEOGRAPHIC_DATA])" at bounding box center [237, 257] width 453 height 17
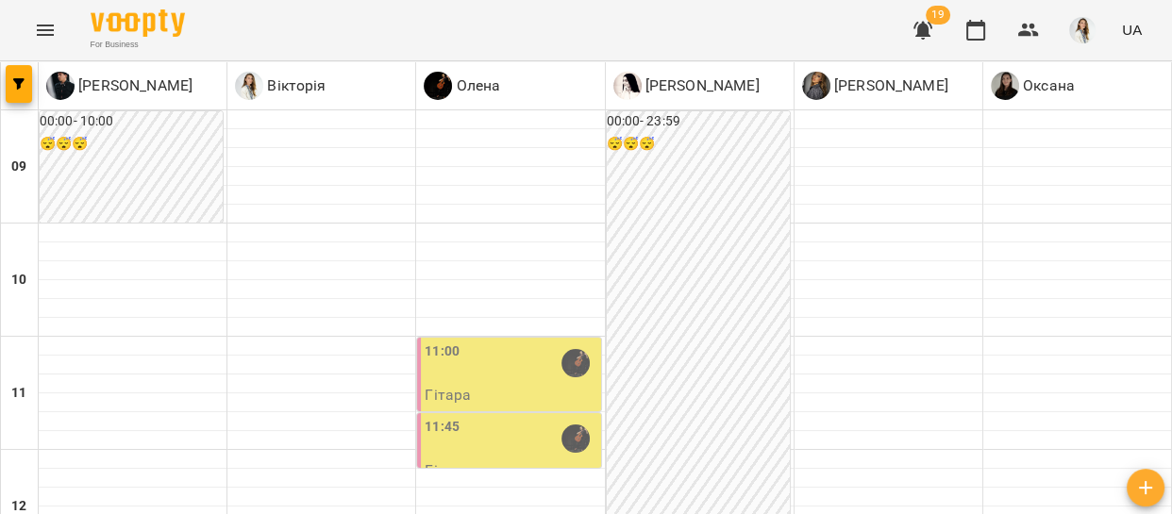
scroll to position [830, 0]
click at [47, 29] on icon "Menu" at bounding box center [45, 30] width 17 height 11
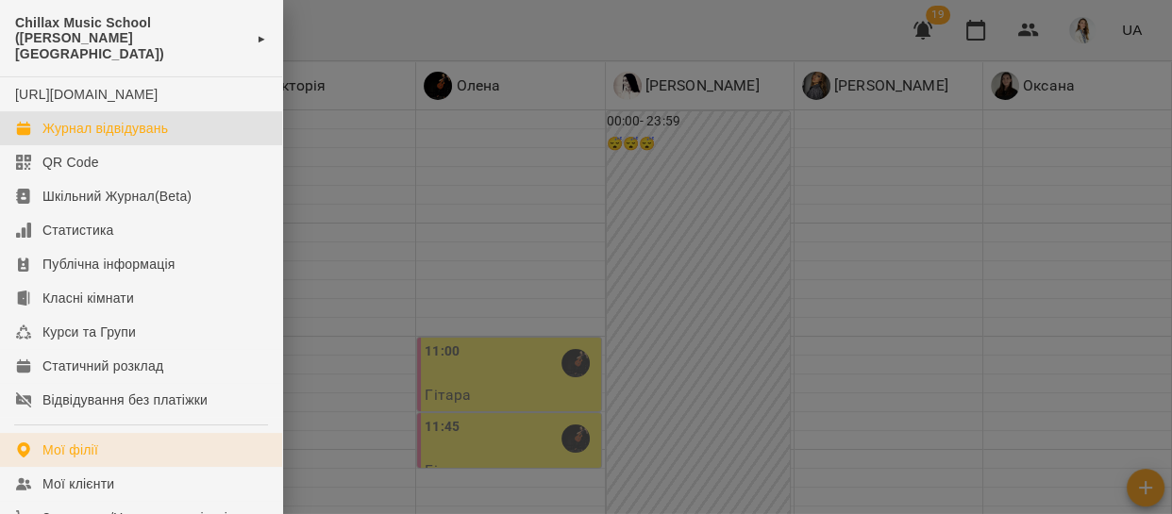
click at [136, 455] on link "Мої філії" at bounding box center [141, 450] width 282 height 34
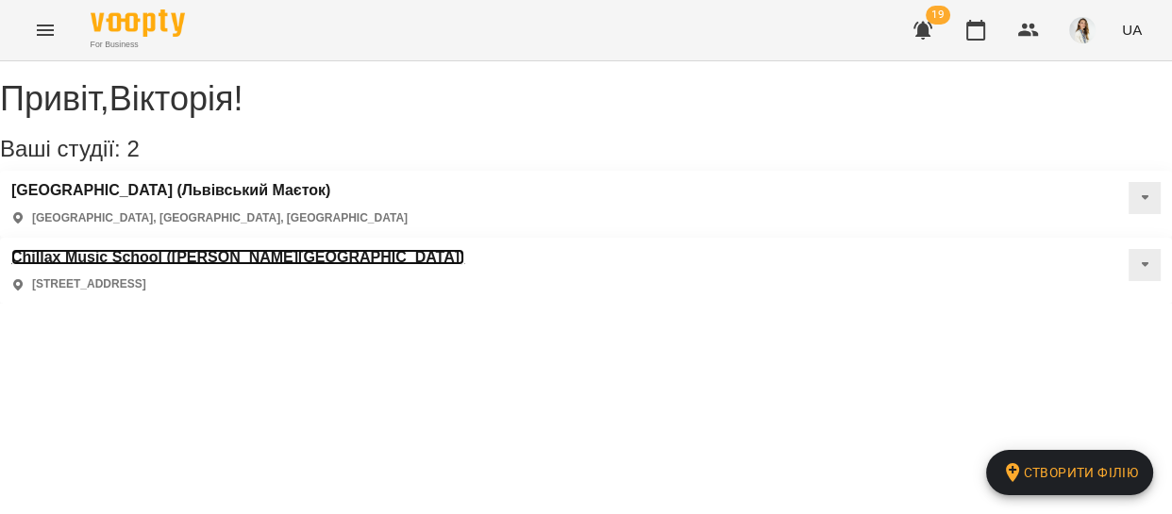
click at [461, 249] on h3 "Chillax Music School ([PERSON_NAME][GEOGRAPHIC_DATA])" at bounding box center [237, 257] width 453 height 17
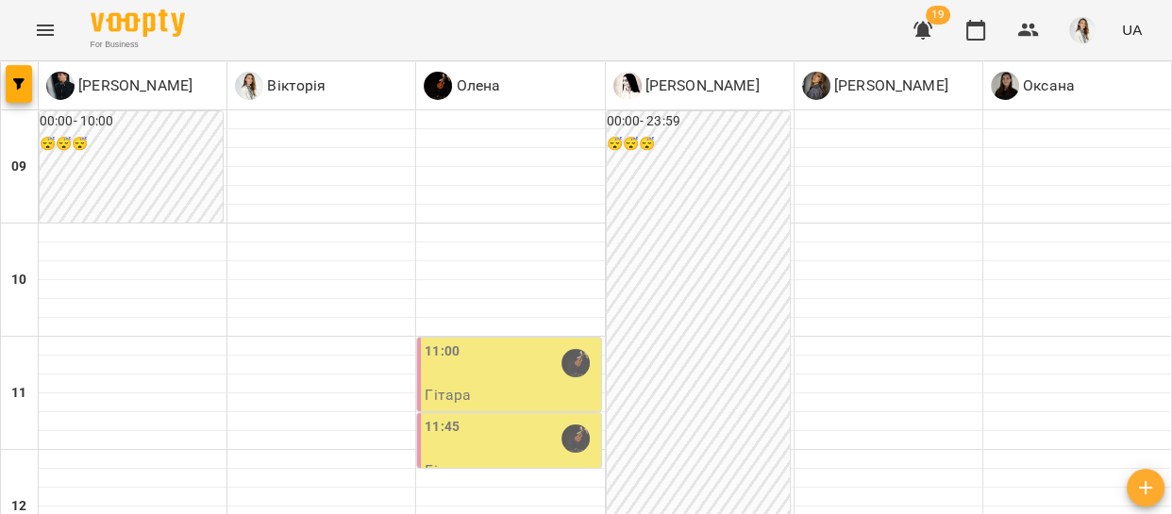
scroll to position [401, 0]
click at [42, 32] on icon "Menu" at bounding box center [45, 30] width 23 height 23
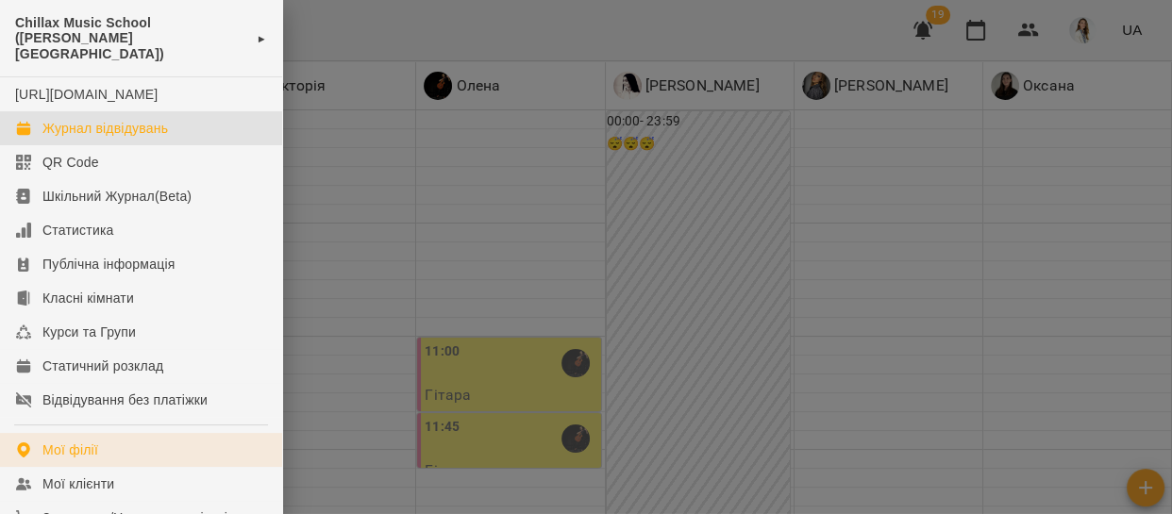
click at [86, 458] on div "Мої філії" at bounding box center [70, 450] width 56 height 19
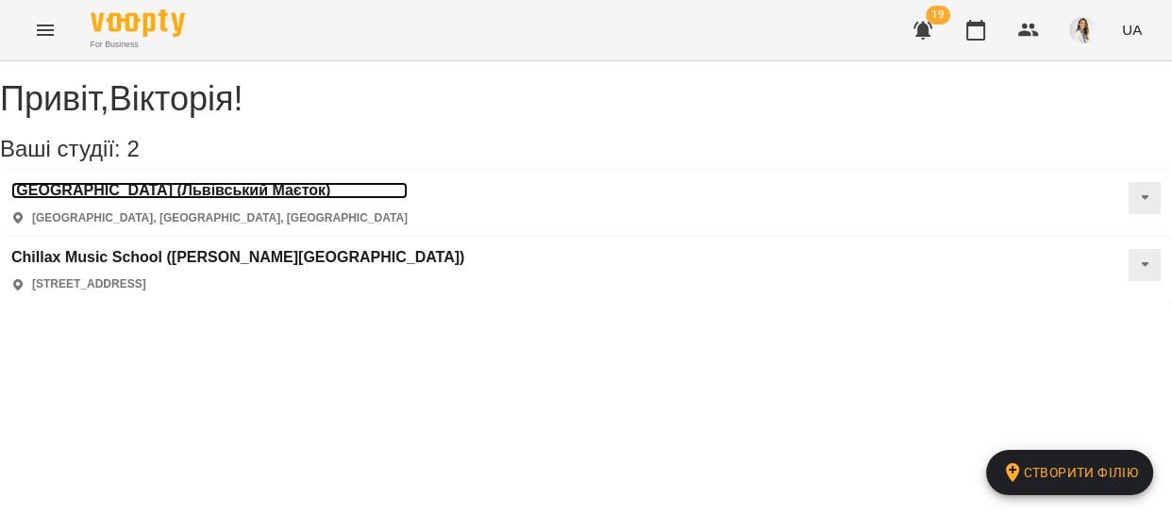
click at [144, 199] on h3 "[GEOGRAPHIC_DATA] (Львівський Маєток)" at bounding box center [209, 190] width 396 height 17
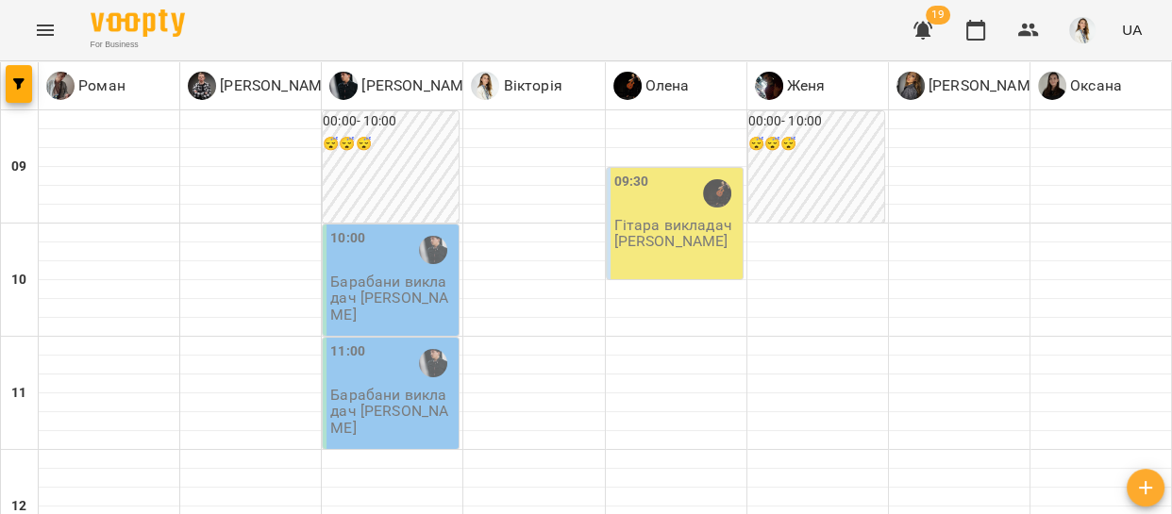
scroll to position [981, 0]
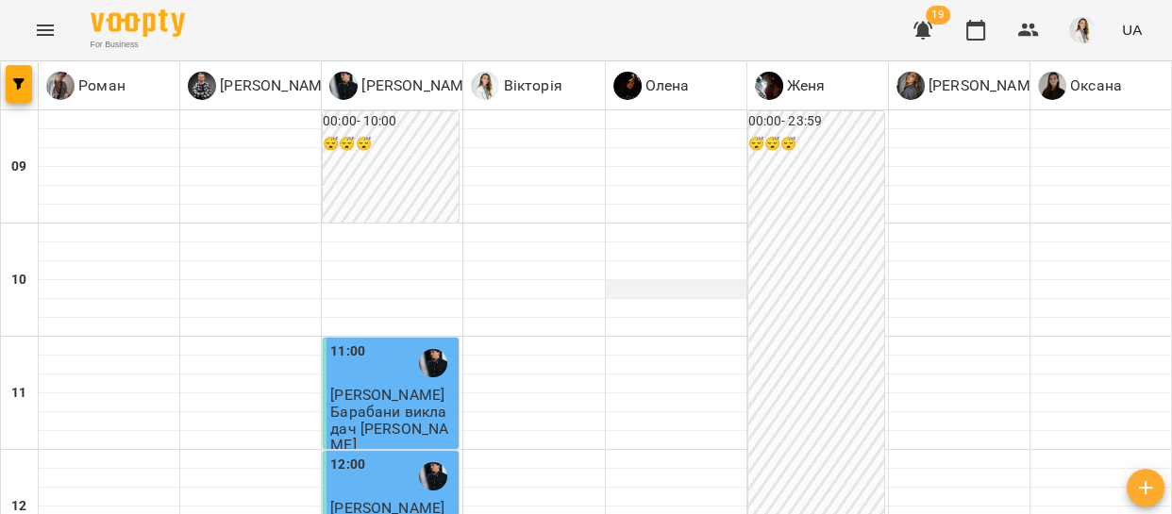
scroll to position [1193, 0]
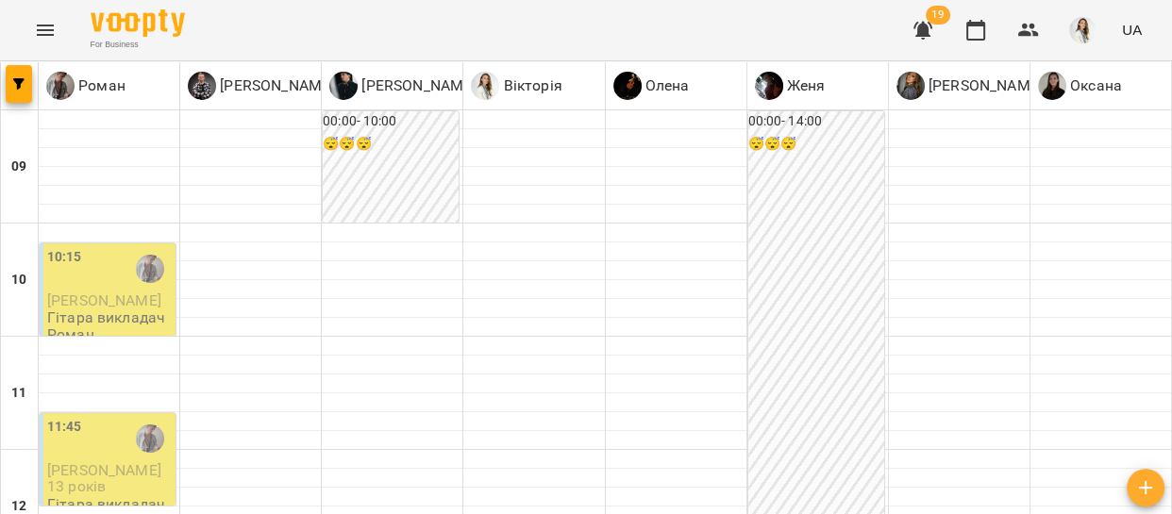
scroll to position [1169, 0]
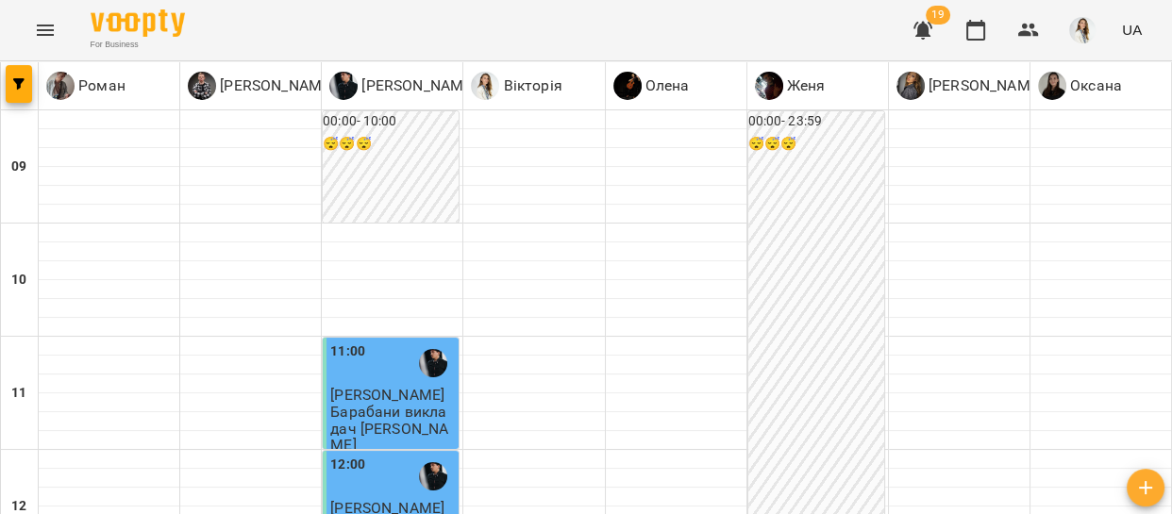
scroll to position [827, 0]
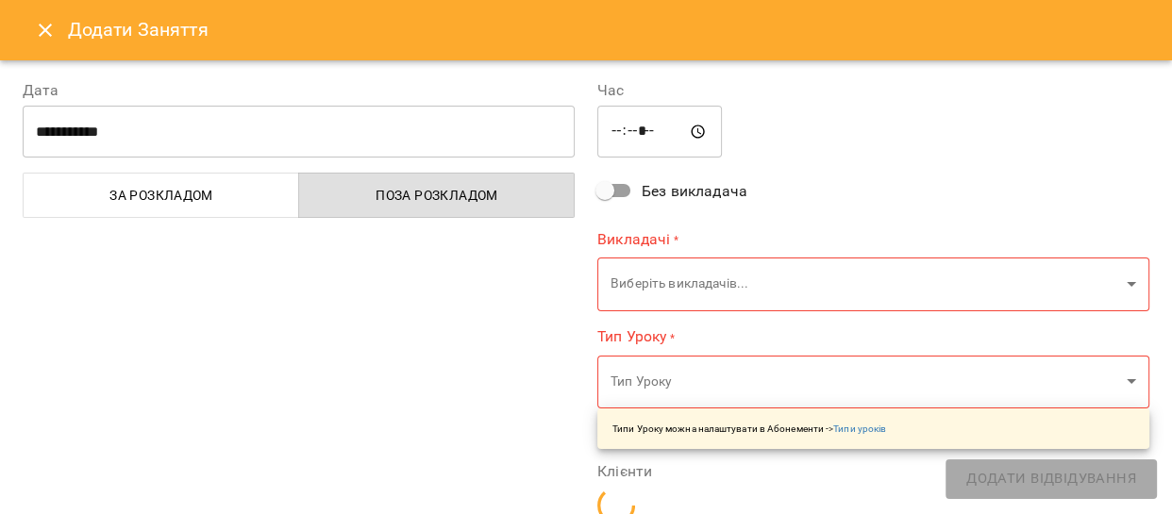
type input "**********"
type input "**"
type input "**********"
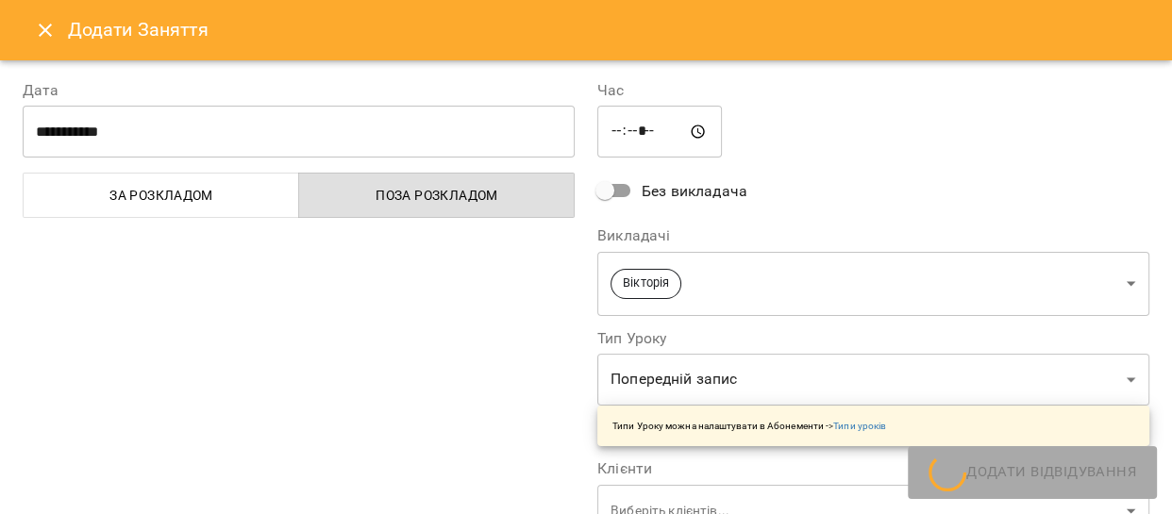
scroll to position [826, 0]
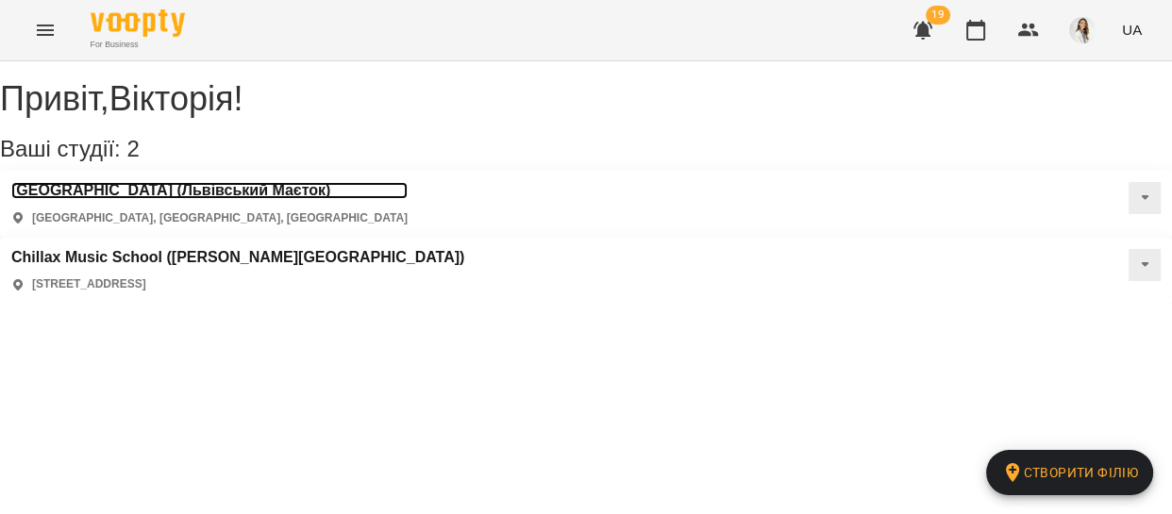
click at [178, 199] on h3 "[GEOGRAPHIC_DATA] (Львівський Маєток)" at bounding box center [209, 190] width 396 height 17
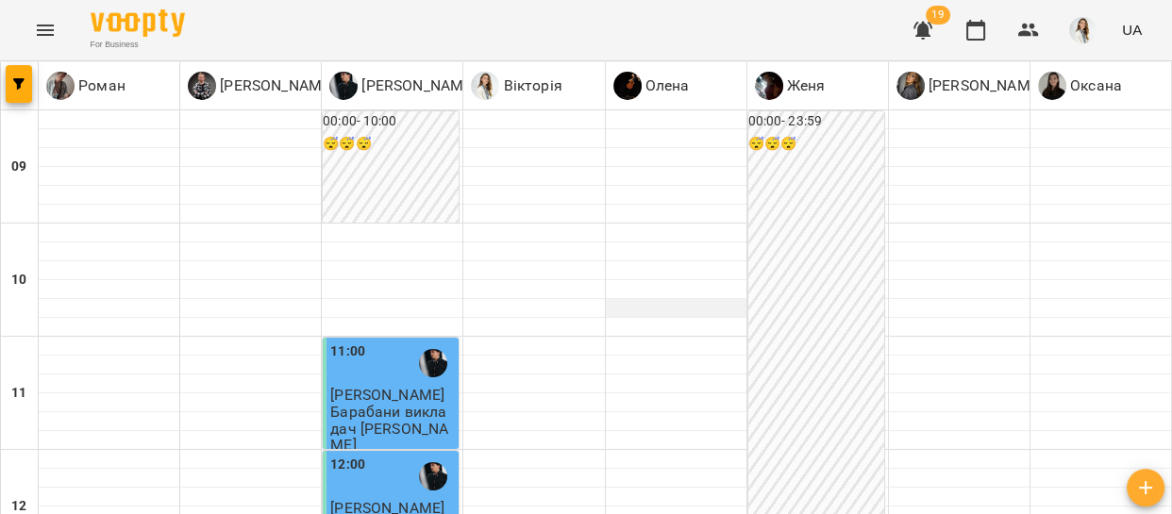
scroll to position [840, 0]
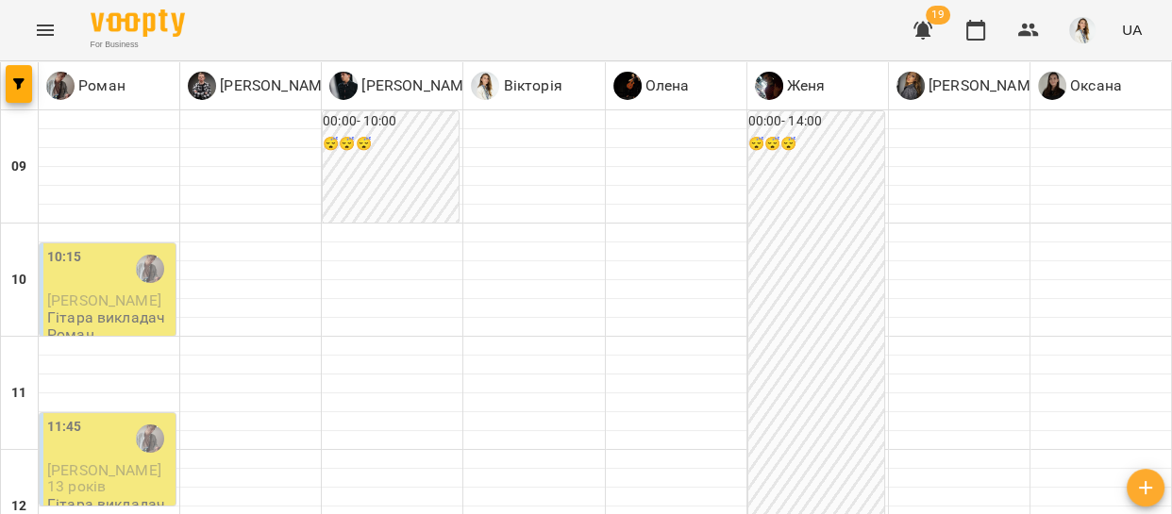
scroll to position [1034, 0]
